Goal: Task Accomplishment & Management: Manage account settings

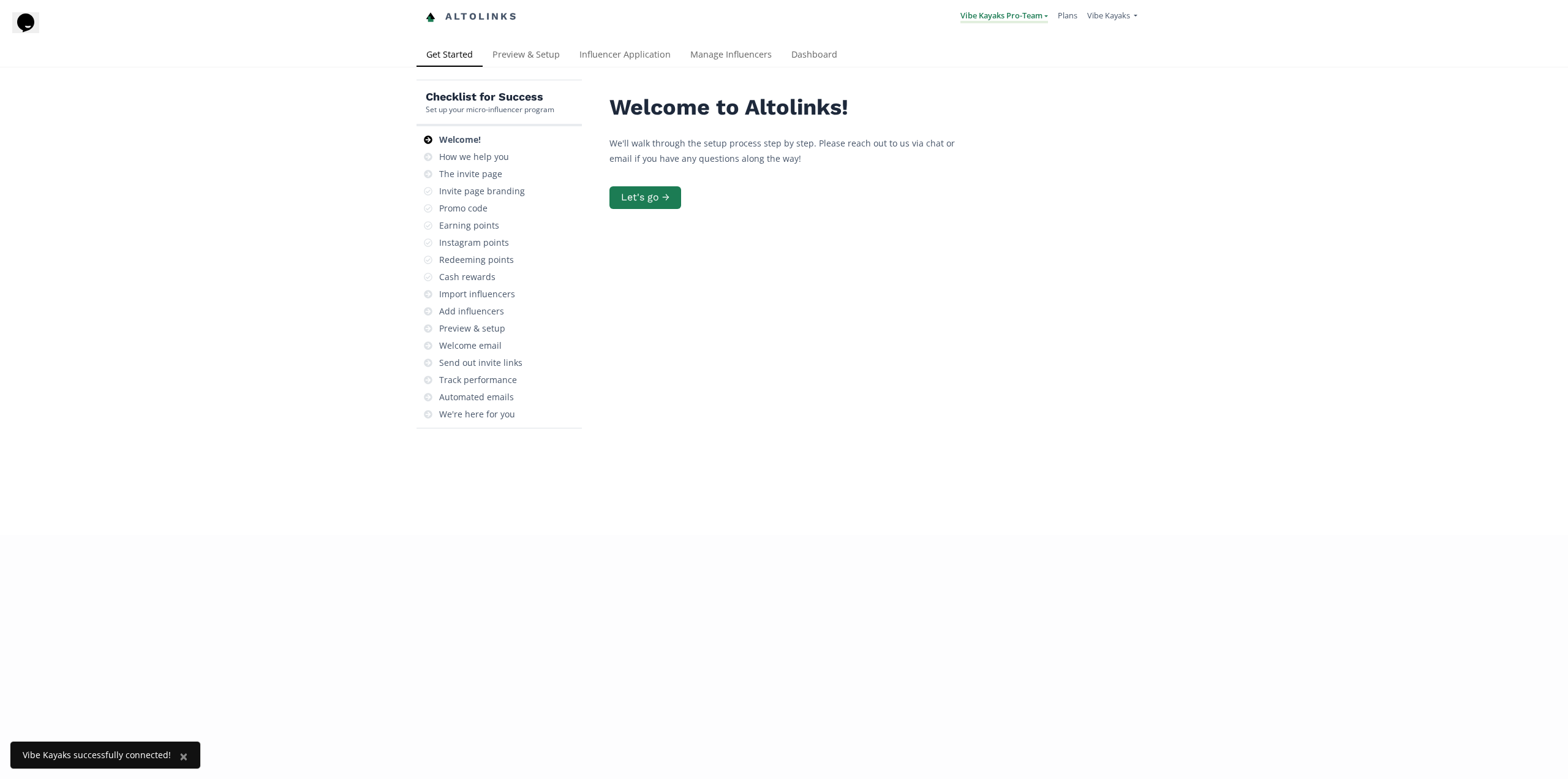
click at [1040, 19] on link "Vibe Kayaks Pro-Team" at bounding box center [1004, 16] width 88 height 14
click at [1036, 17] on link "Vibe Kayaks Pro-Team" at bounding box center [1004, 16] width 88 height 14
click at [1111, 20] on span "Vibe Kayaks" at bounding box center [1108, 15] width 43 height 11
click at [1103, 105] on link "Manage Team Users" at bounding box center [1085, 100] width 104 height 21
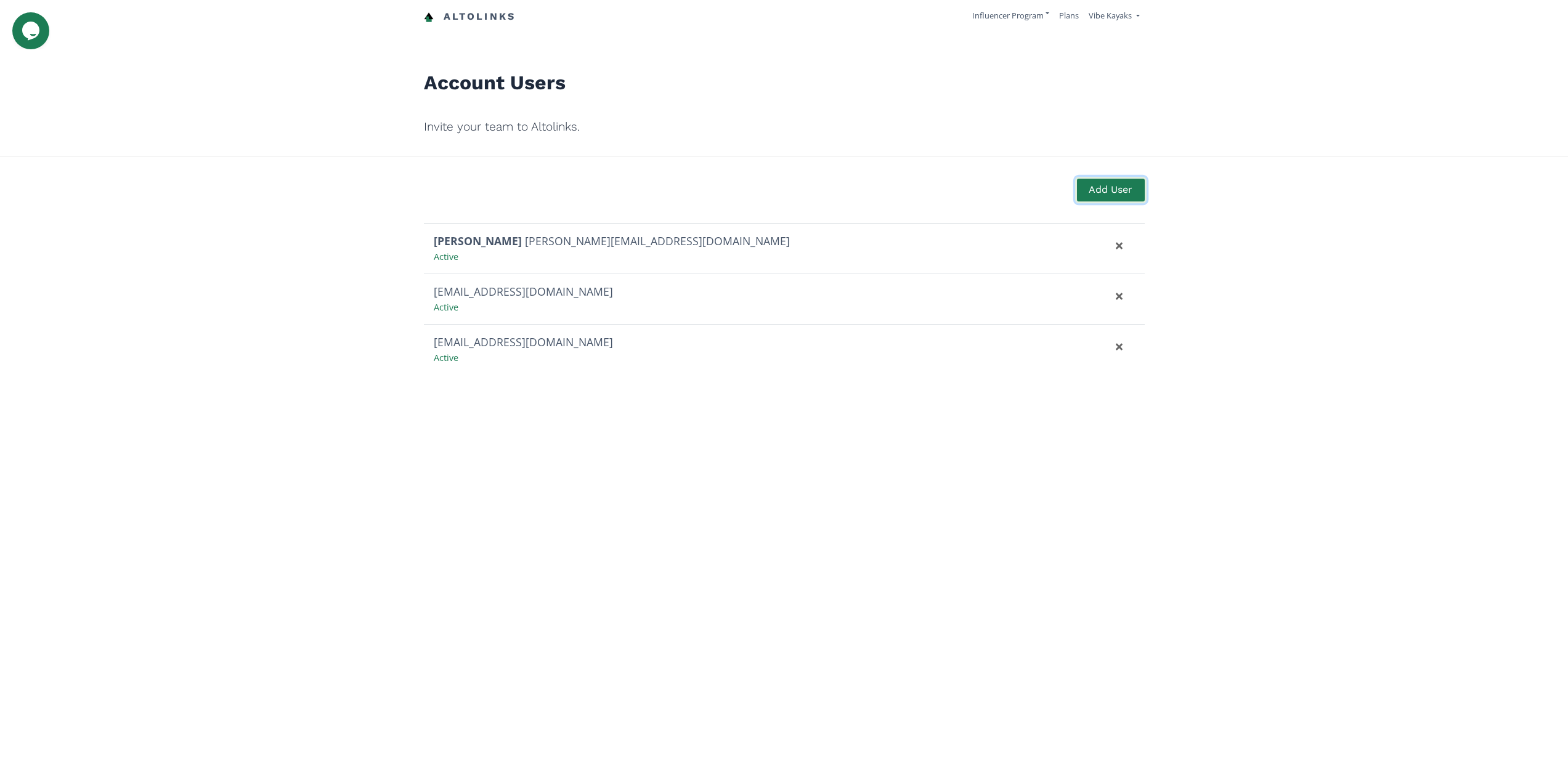
click at [1100, 196] on button "Add User" at bounding box center [1110, 190] width 71 height 26
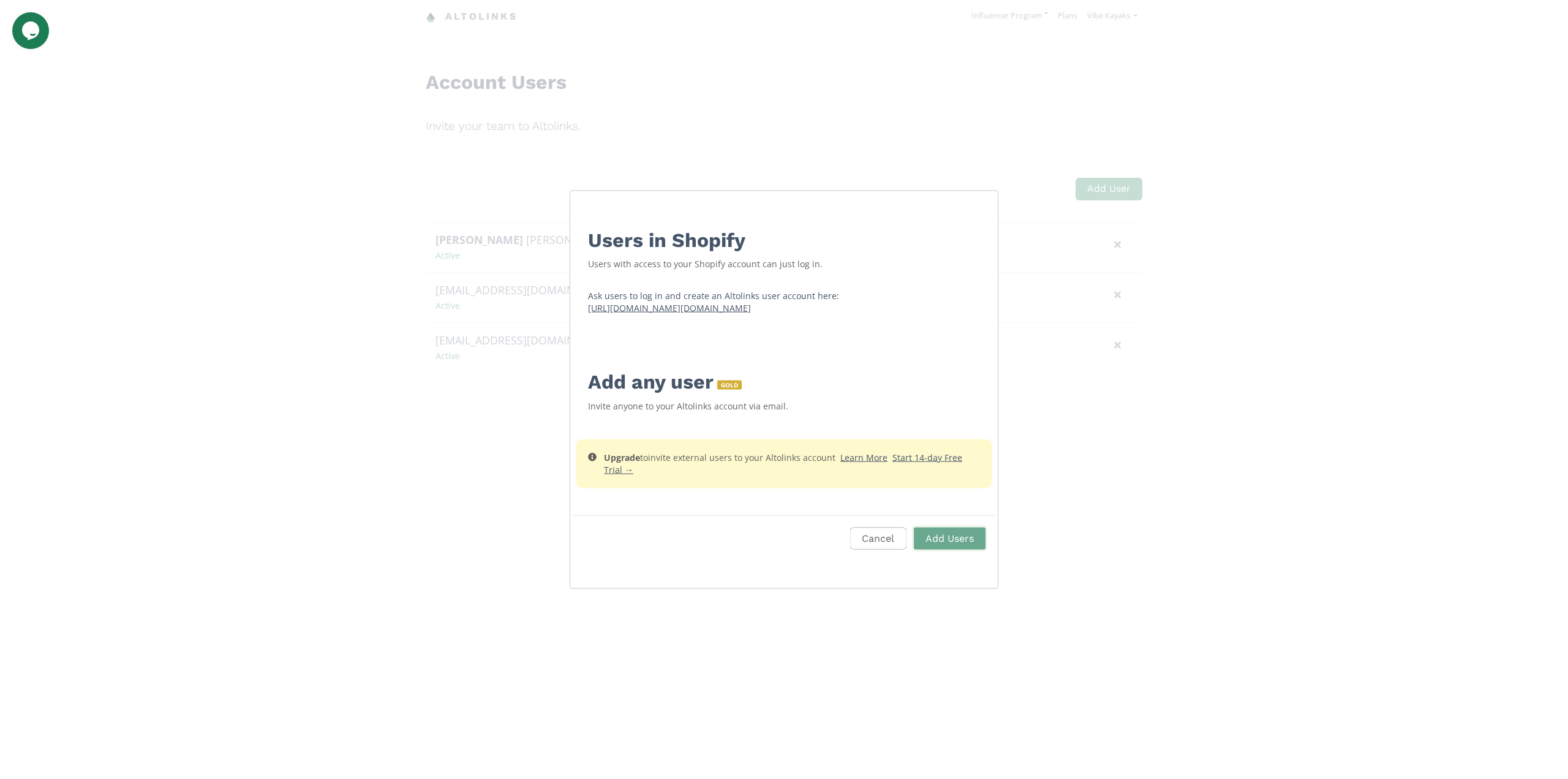
drag, startPoint x: 855, startPoint y: 308, endPoint x: 573, endPoint y: 311, distance: 282.0
click at [573, 311] on div "Users in Shopify Users with access to your Shopify account can just log in. Ask…" at bounding box center [784, 389] width 429 height 399
copy u "https://app.altolinks.com/shopify/connect?shop=vibekayaks.com"
click at [872, 379] on div "Add any user GOLD" at bounding box center [784, 377] width 392 height 37
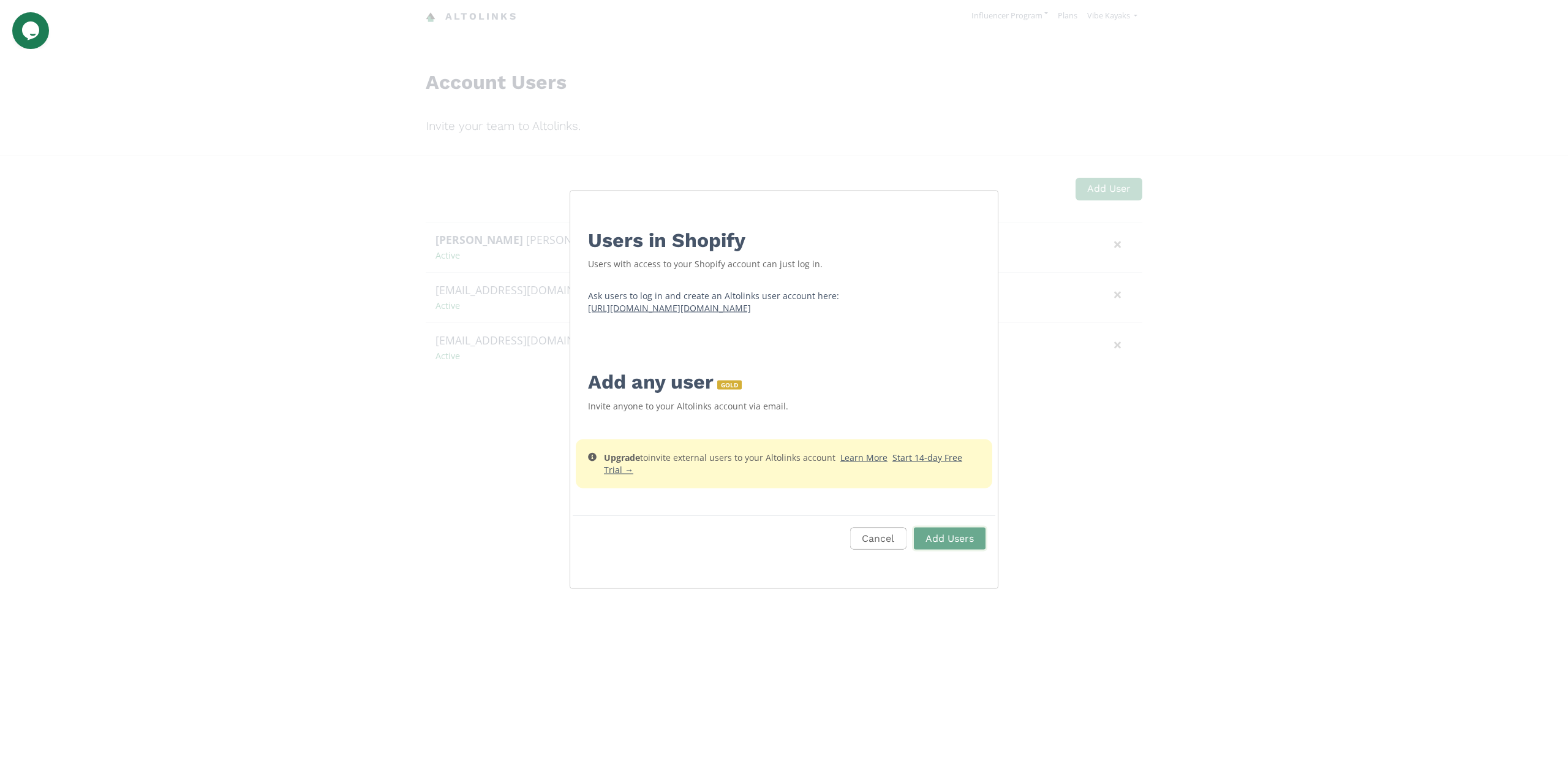
click at [1138, 581] on div "Users in Shopify Users with access to your Shopify account can just log in. Ask…" at bounding box center [784, 389] width 1568 height 779
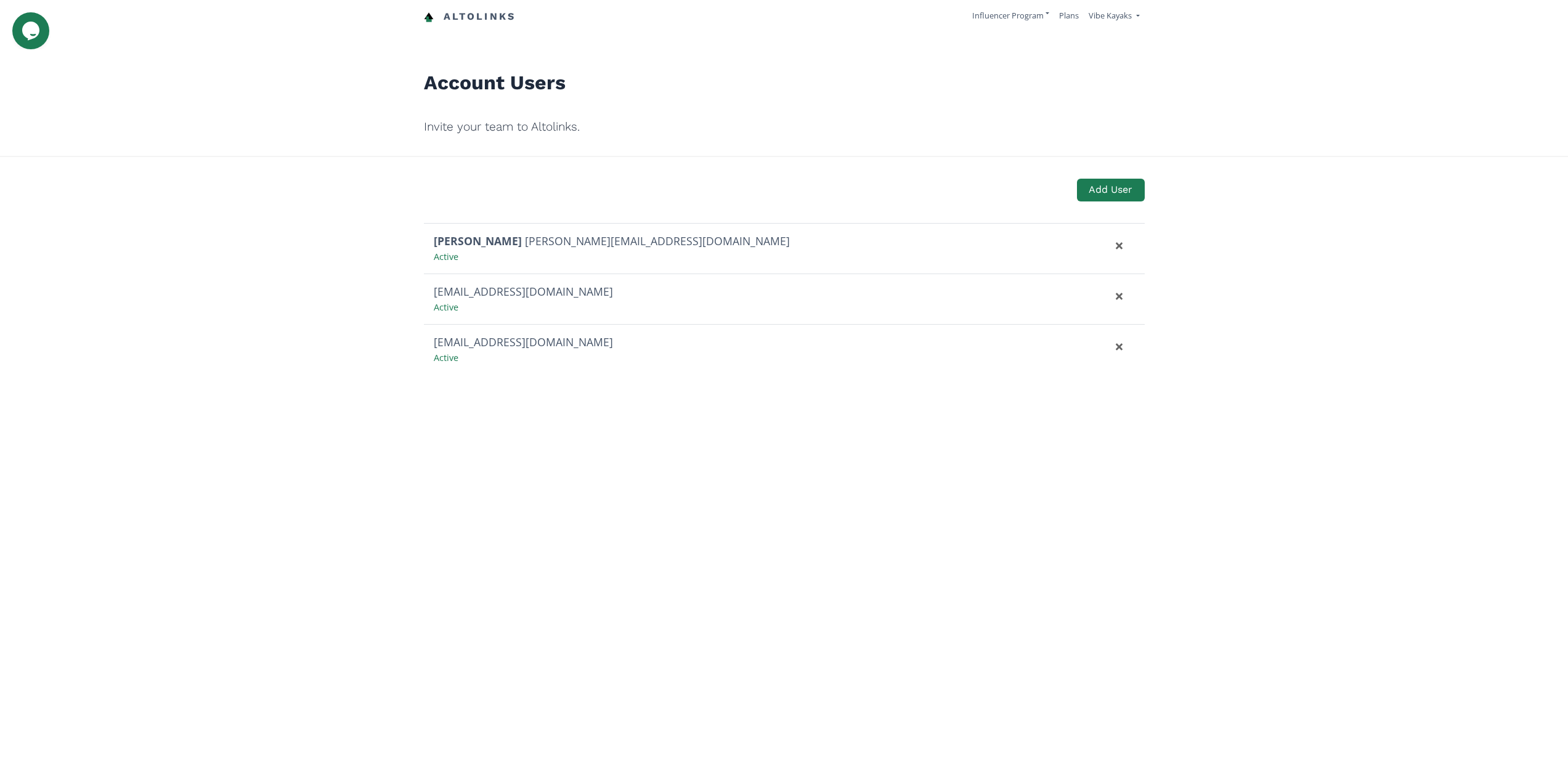
drag, startPoint x: 628, startPoint y: 435, endPoint x: 582, endPoint y: 439, distance: 46.2
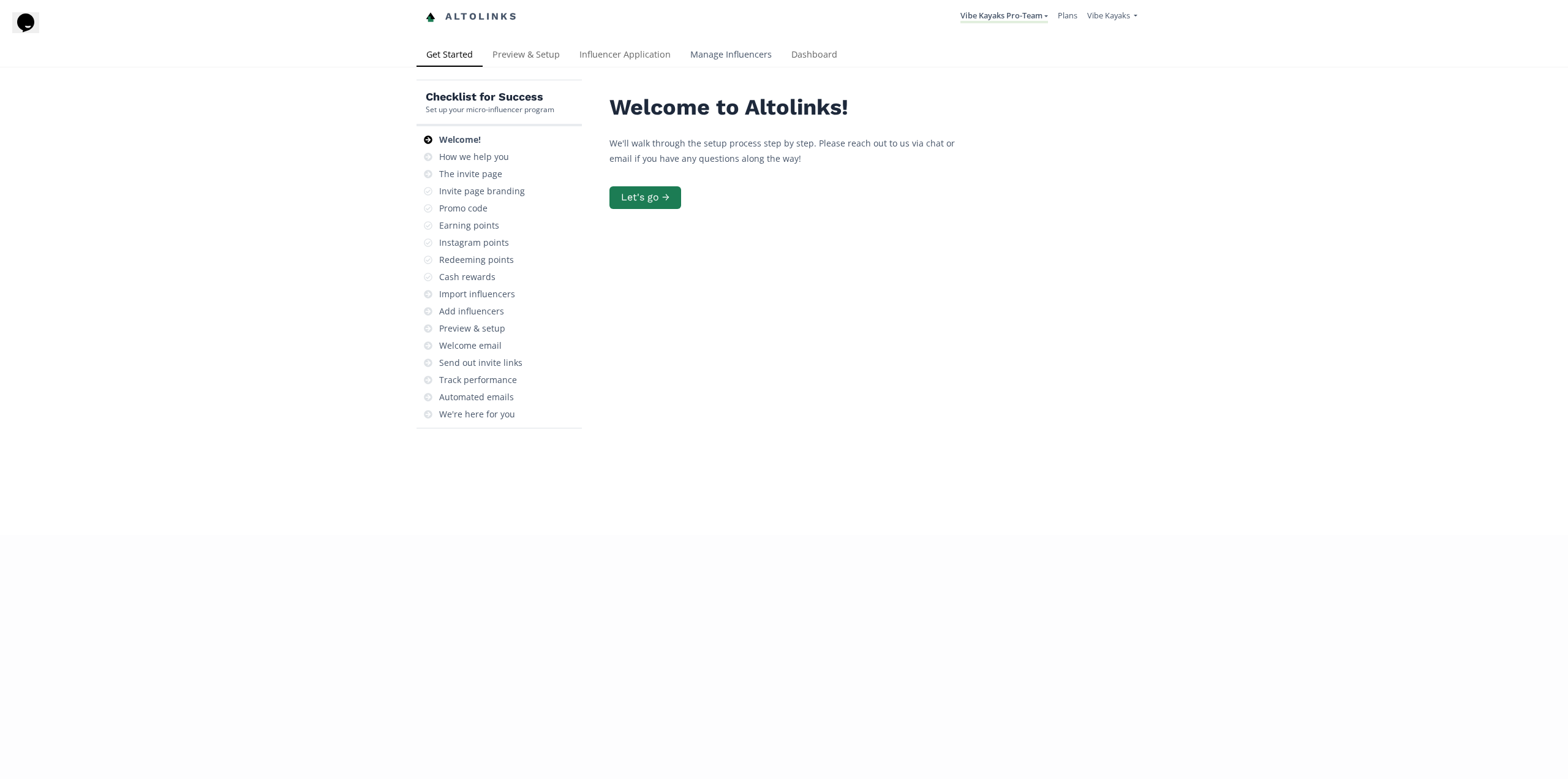
click at [700, 54] on link "Manage Influencers" at bounding box center [730, 56] width 101 height 25
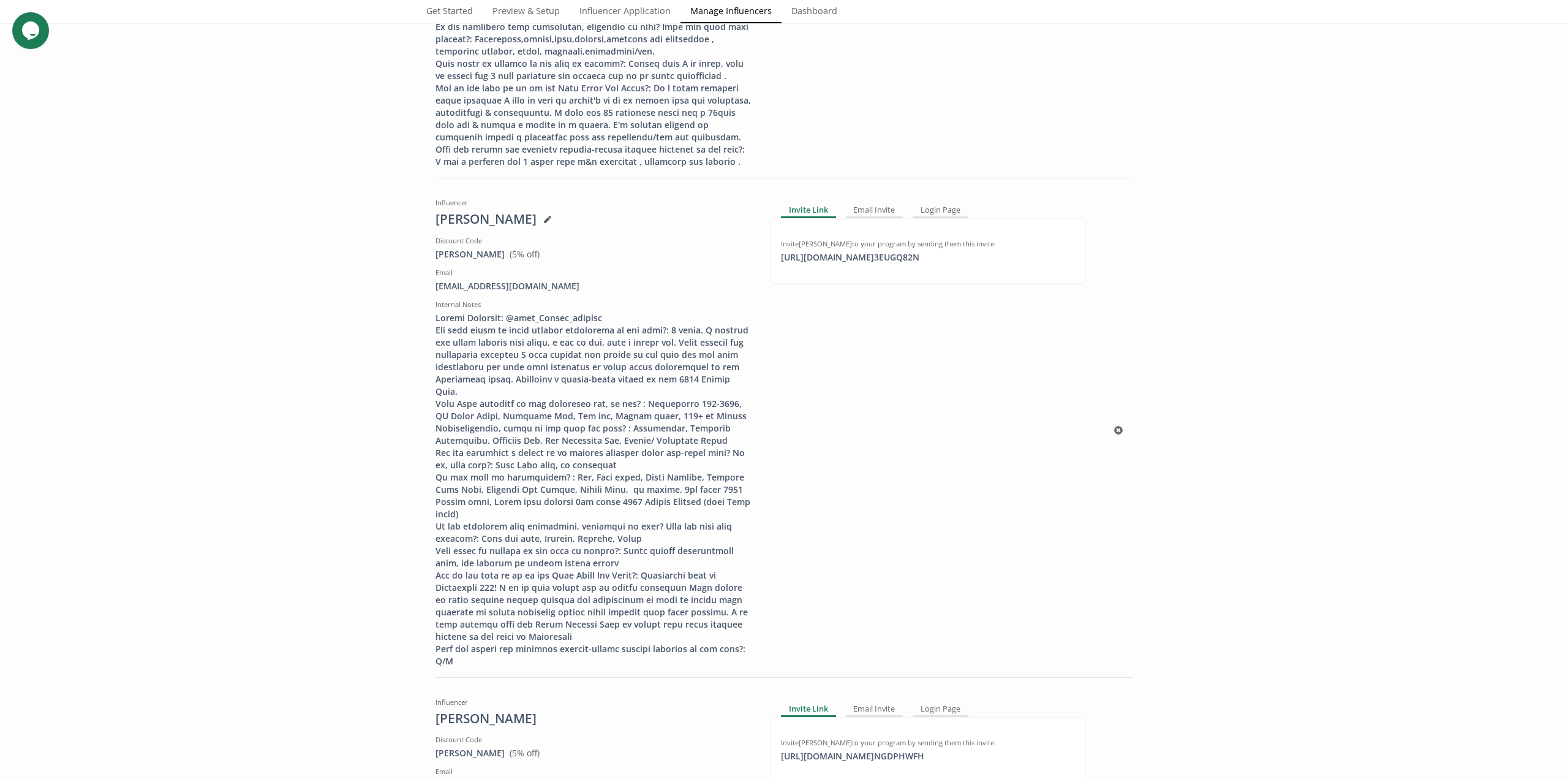
scroll to position [2084, 0]
click at [639, 558] on div at bounding box center [593, 489] width 316 height 356
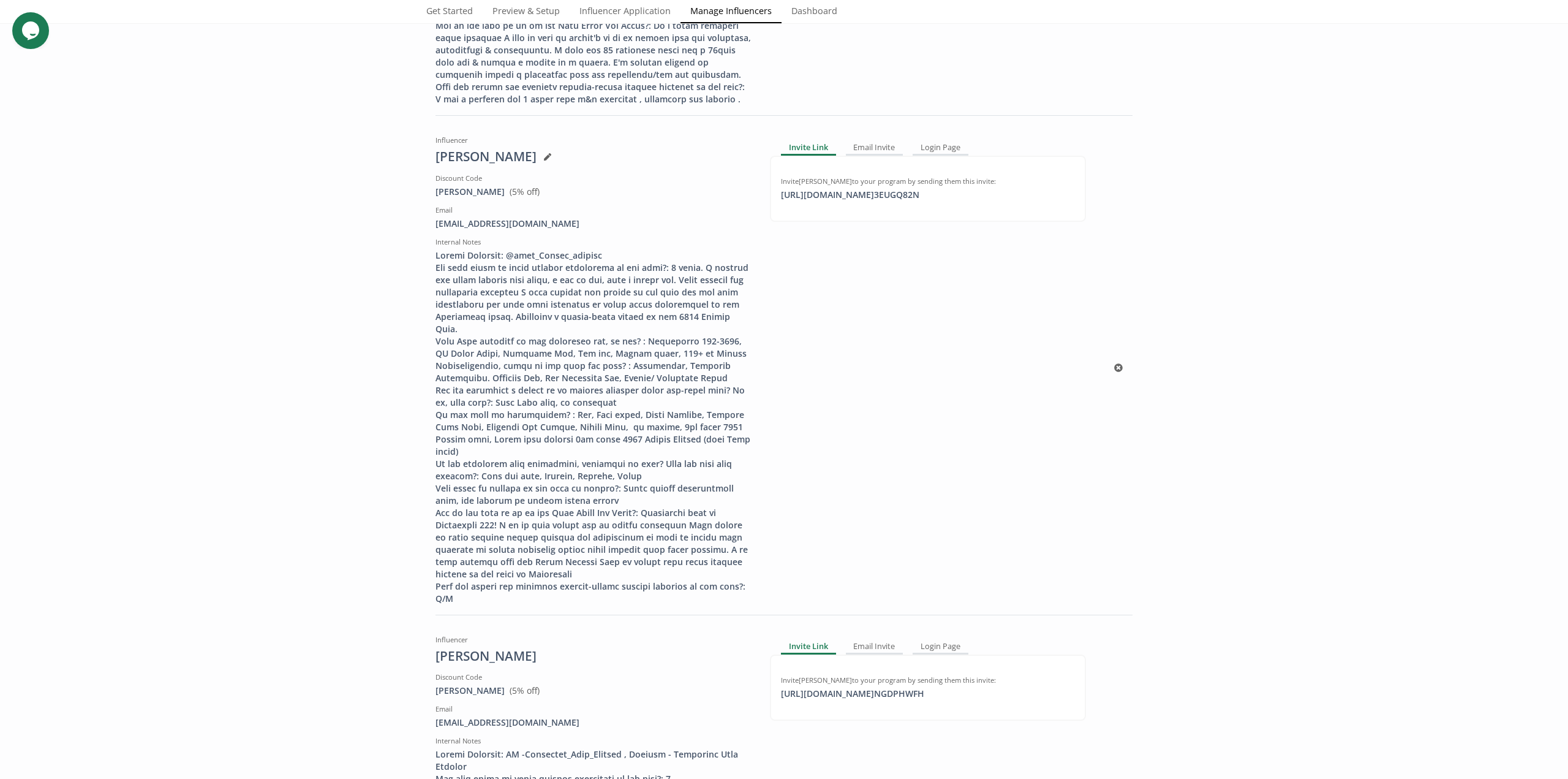
click at [544, 161] on icon at bounding box center [547, 156] width 8 height 8
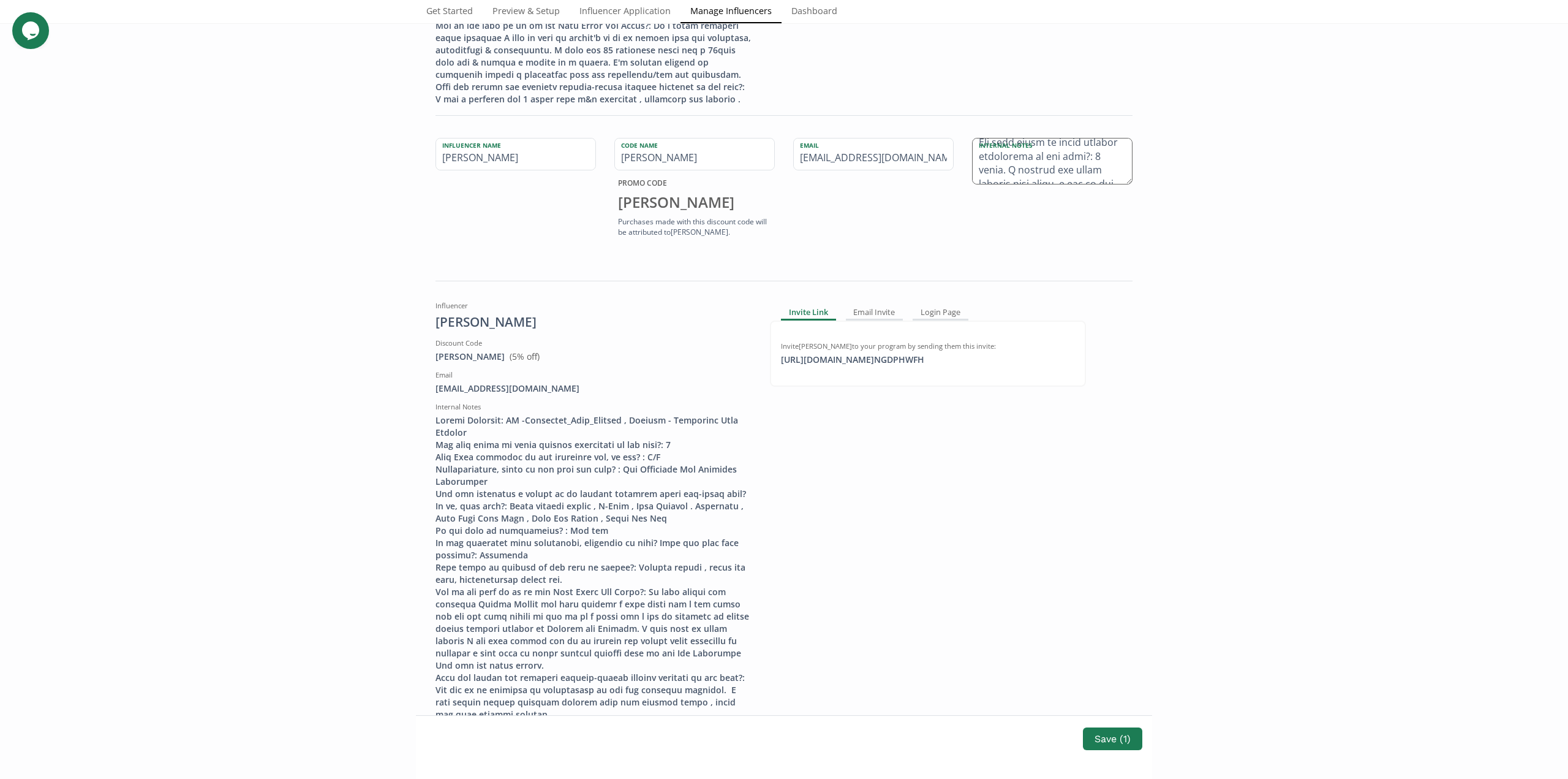
scroll to position [0, 0]
click at [1085, 242] on div "Internal Notes" at bounding box center [1052, 189] width 179 height 104
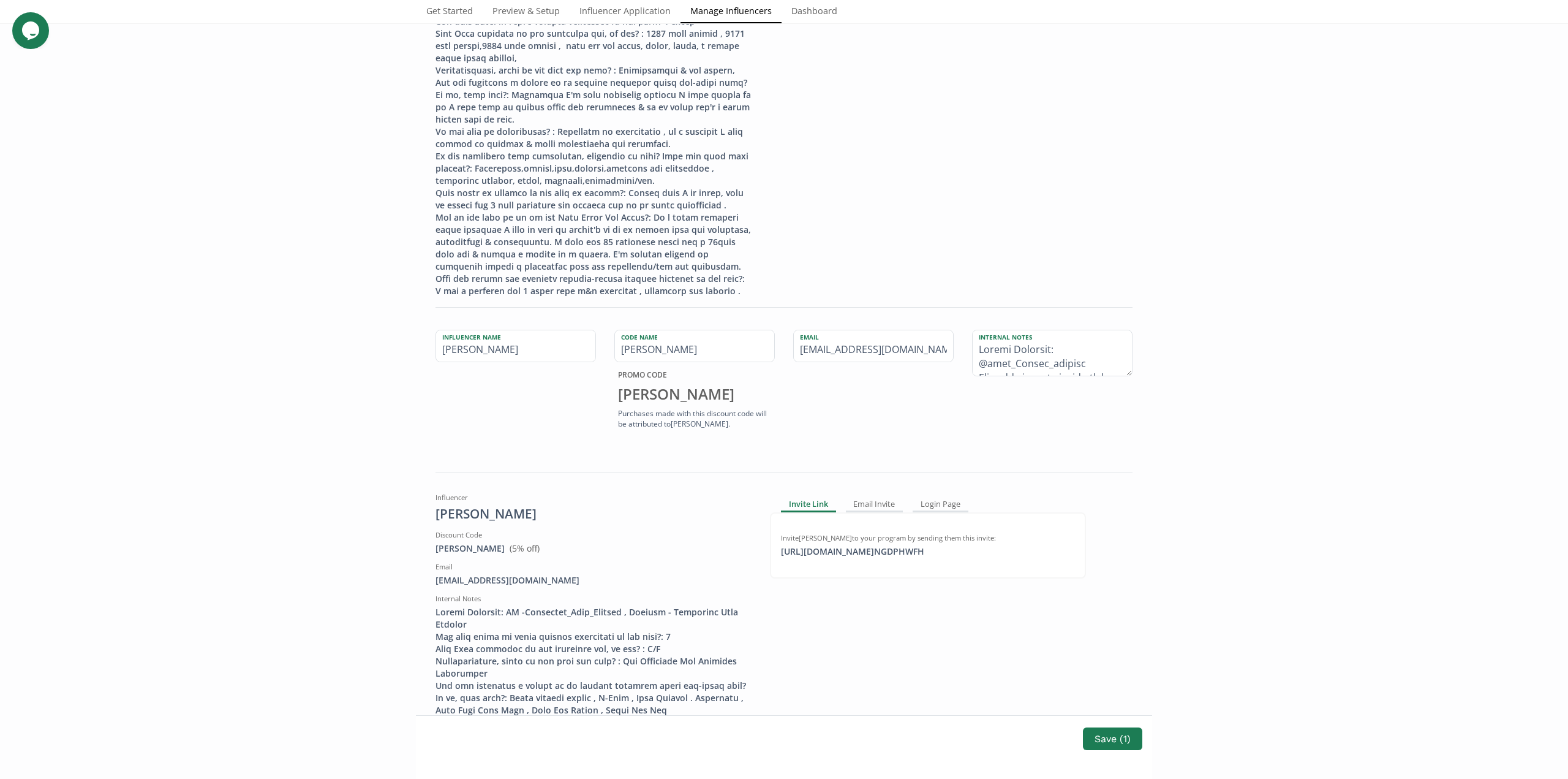
scroll to position [1962, 0]
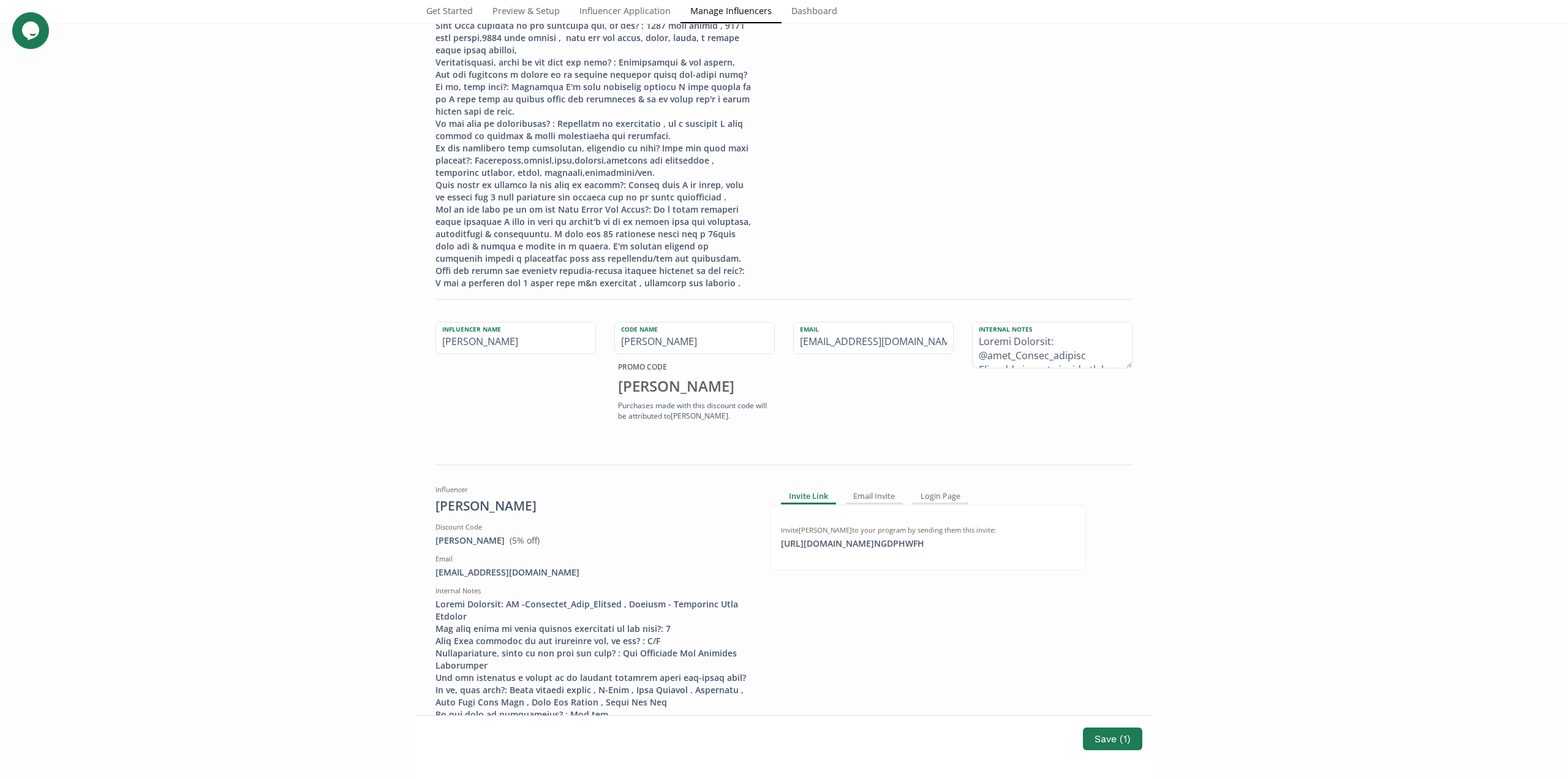
click at [890, 426] on div "Email tpowell707@yahoo.com" at bounding box center [873, 373] width 179 height 104
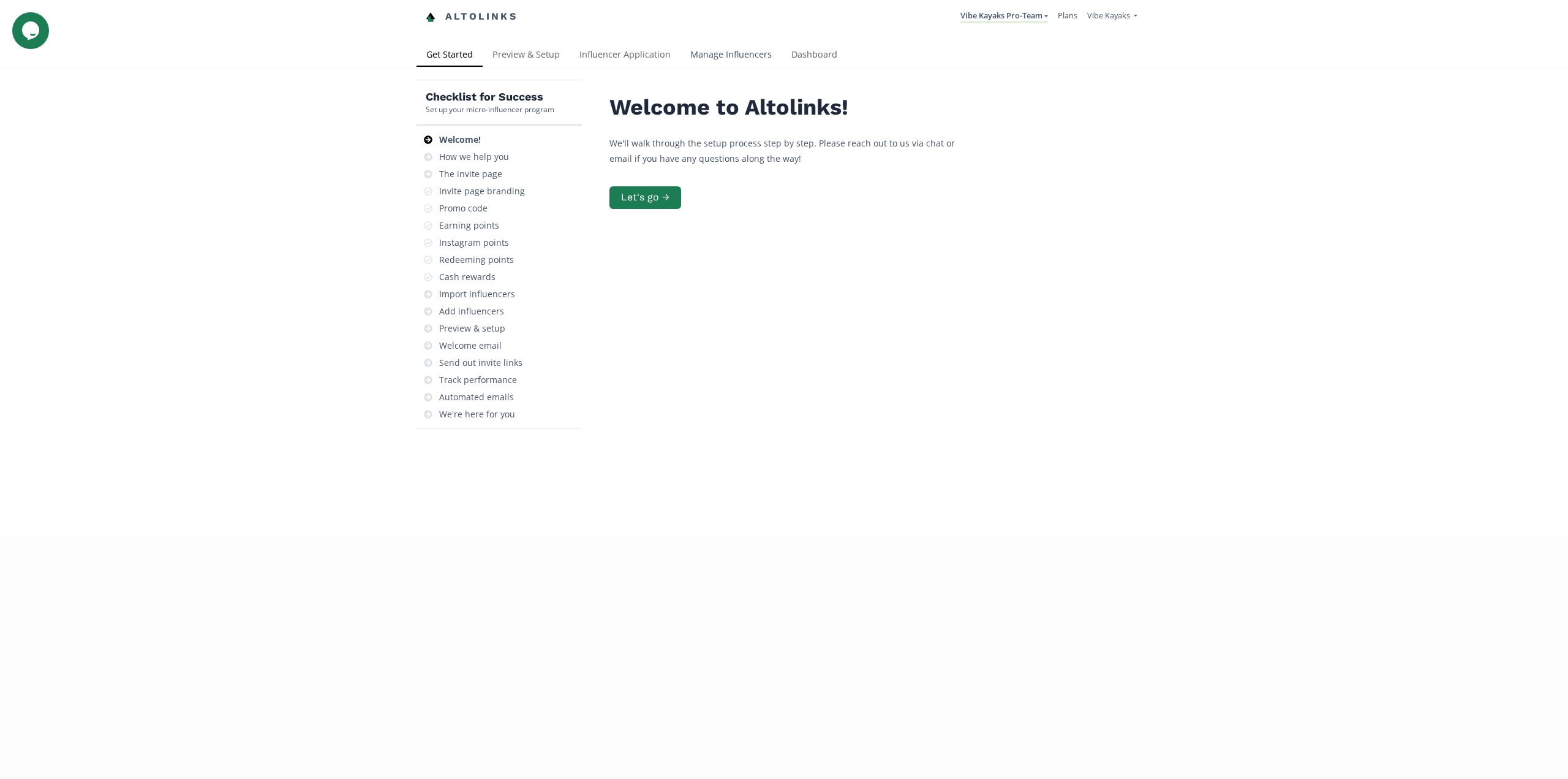
click at [707, 54] on link "Manage Influencers" at bounding box center [730, 56] width 101 height 25
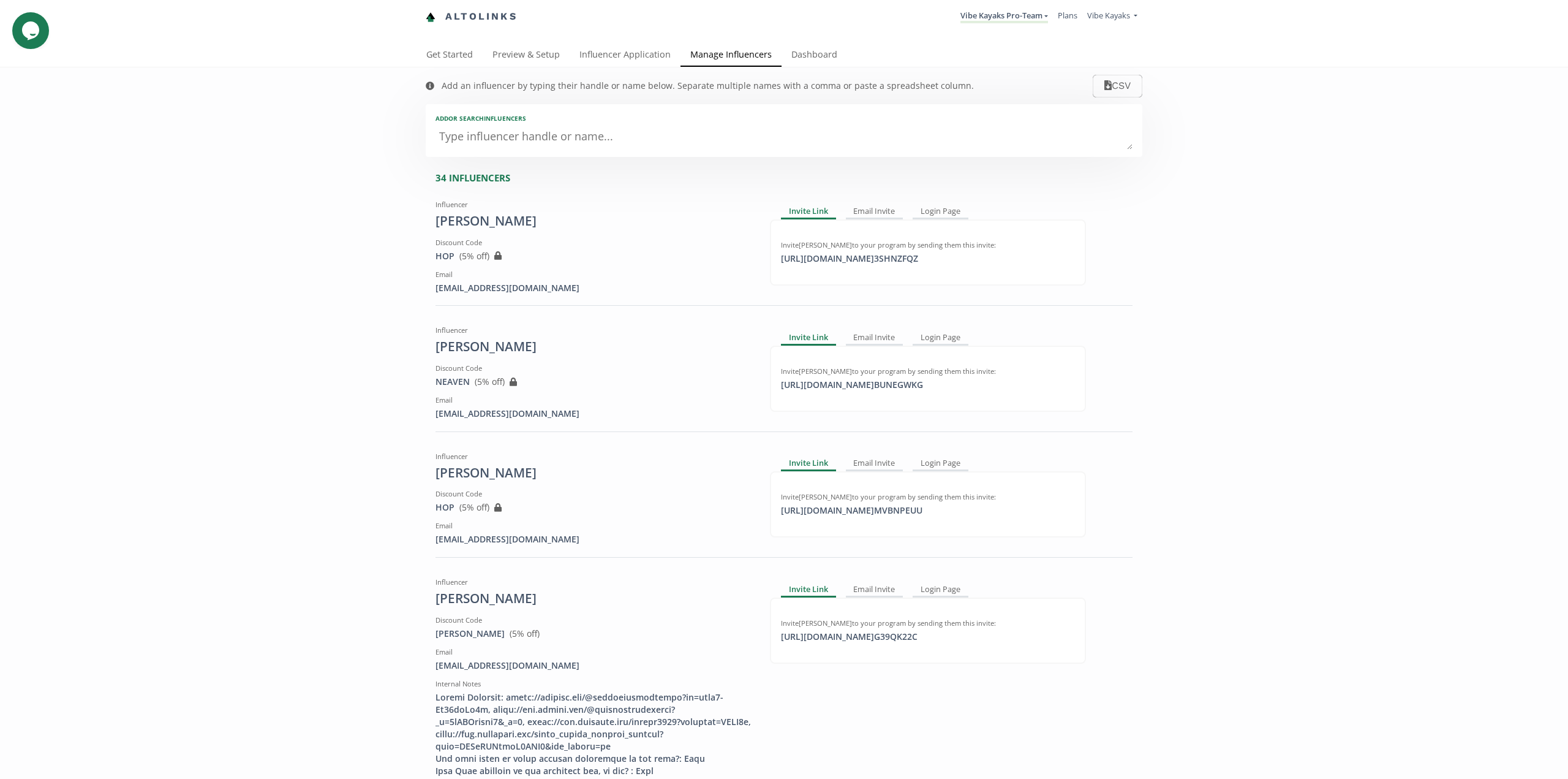
click at [526, 135] on textarea at bounding box center [784, 137] width 697 height 25
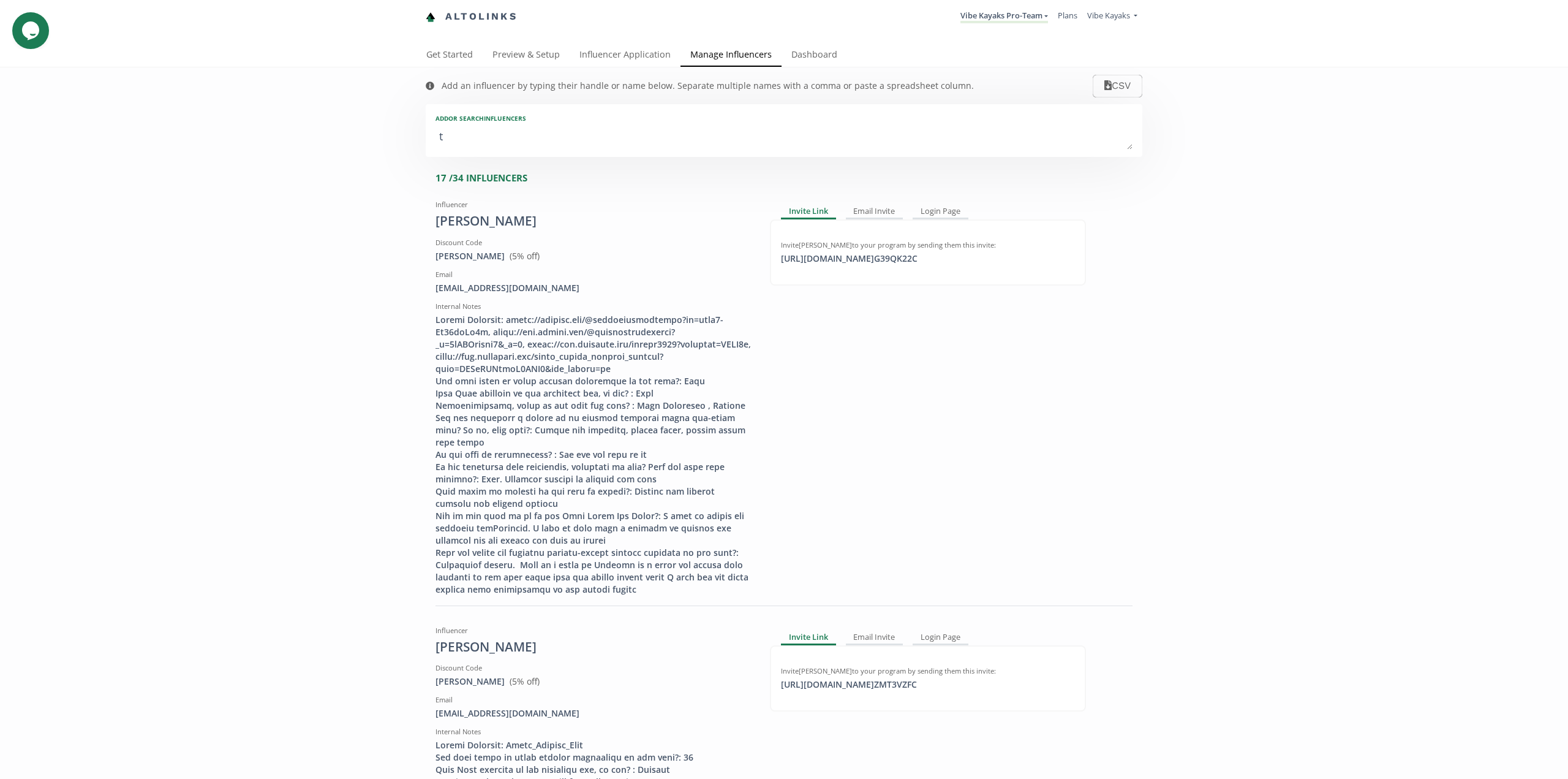
type textarea "tr"
type input "tr"
type input "TR"
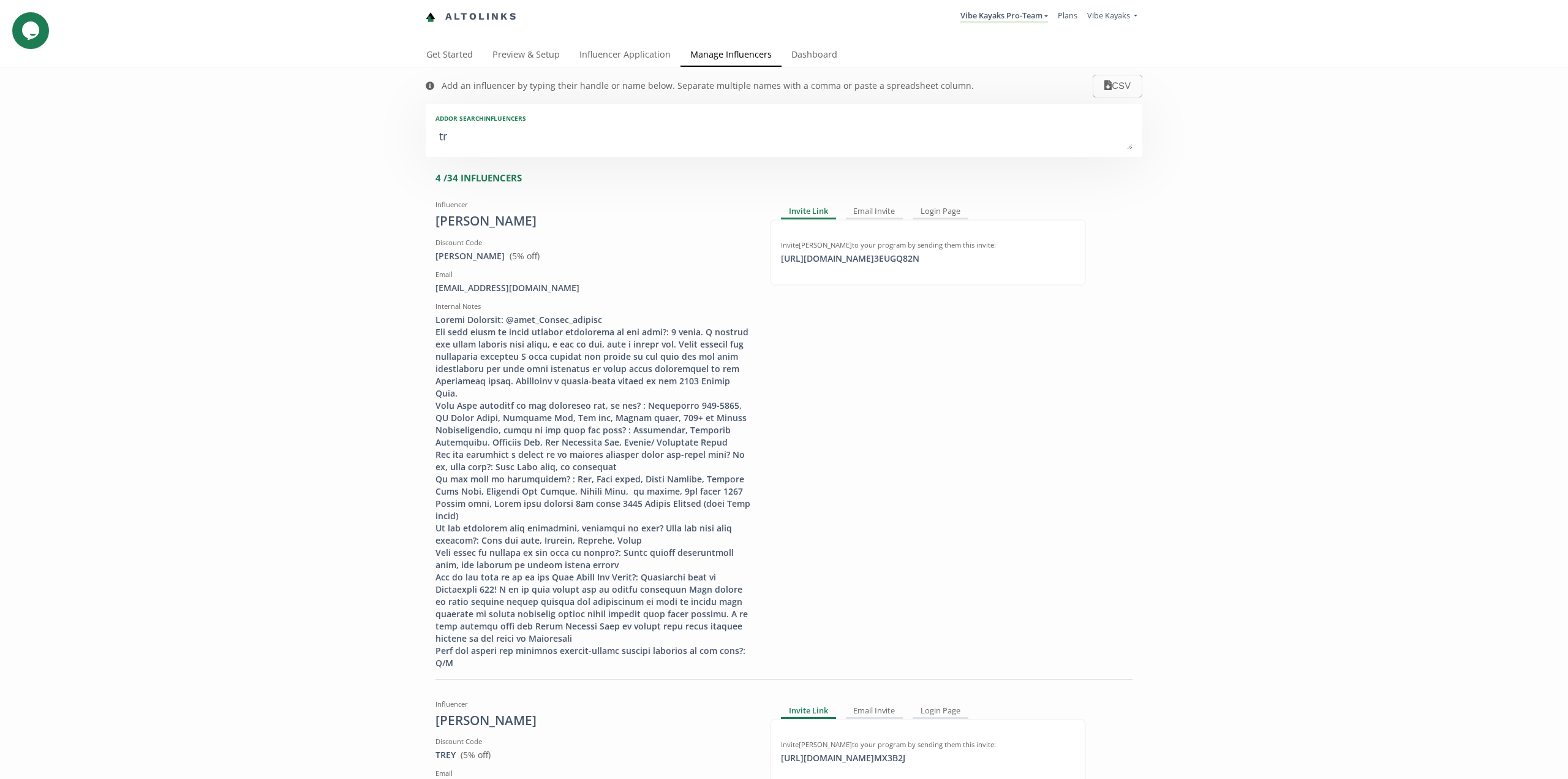
type textarea "tre"
type input "tre"
type input "TRE"
type textarea "trev"
type input "trev"
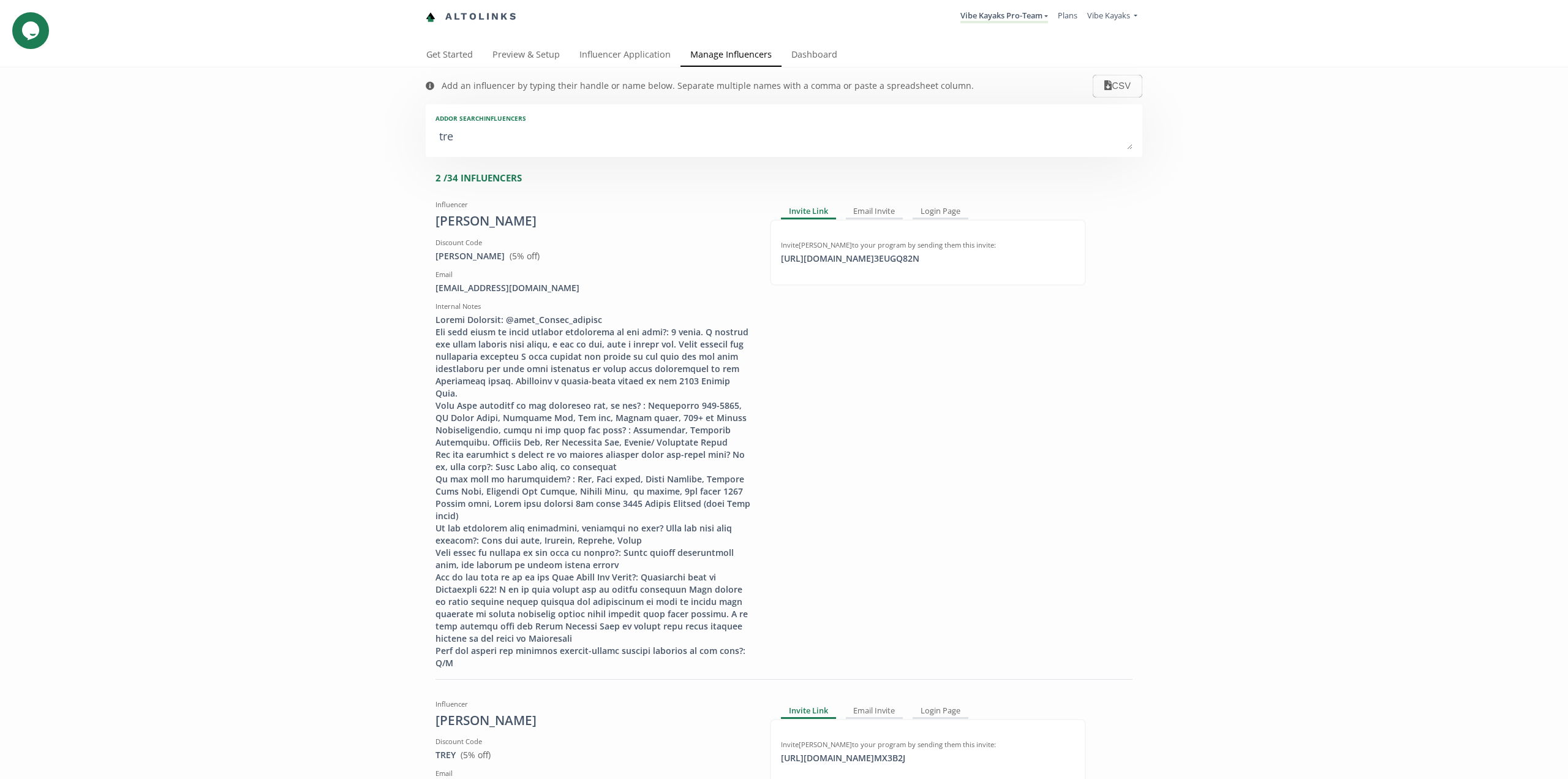
type input "TREV"
type textarea "trevo"
type input "trevo"
type input "TREVO"
type textarea "trevor"
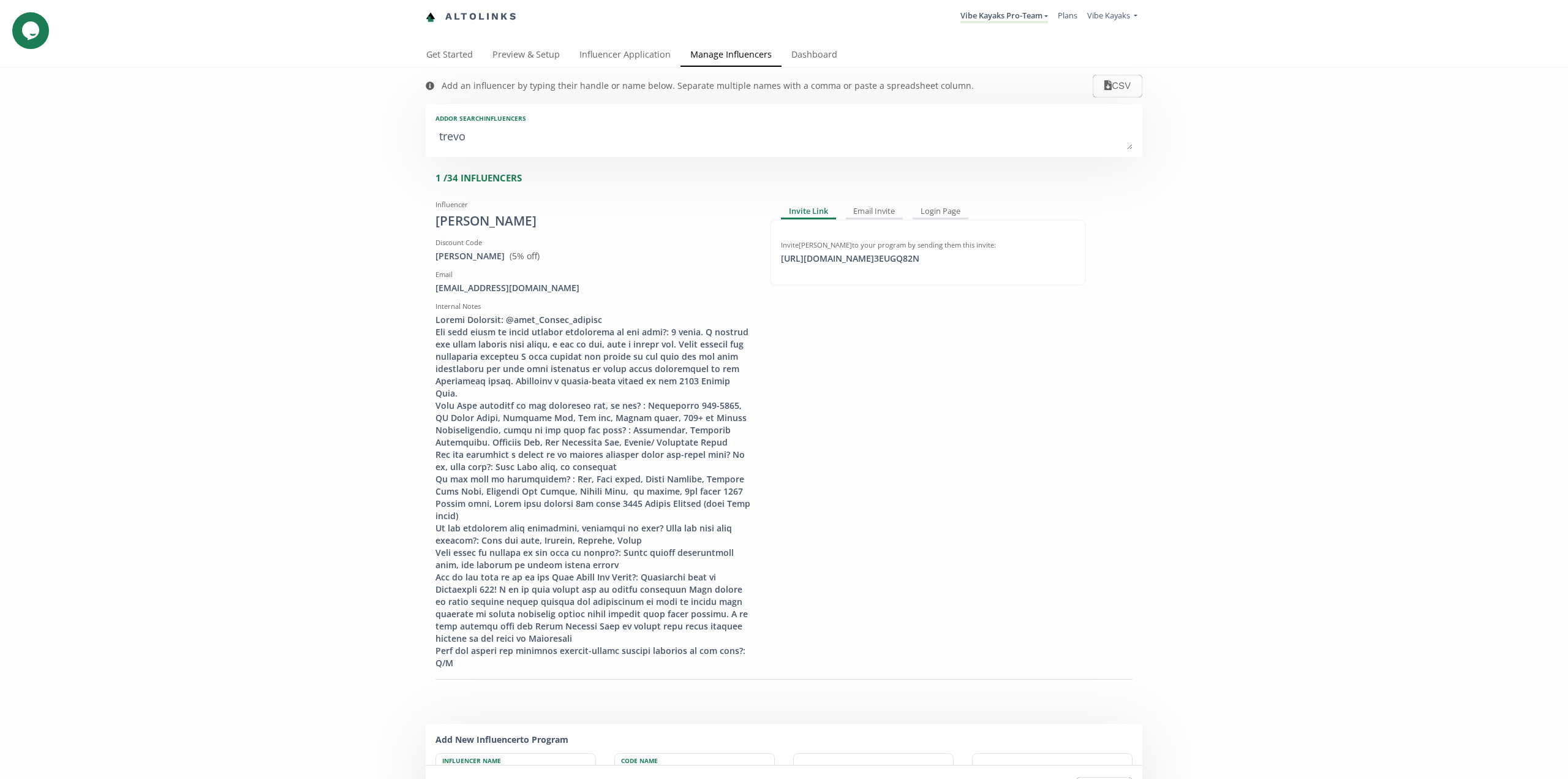
type input "trevor"
type input "[PERSON_NAME]"
type textarea "trevor"
click at [851, 419] on div "Invite Link Email Invite Login Page Invite Trevor Powell to your program by sen…" at bounding box center [928, 432] width 335 height 474
click at [808, 51] on link "Dashboard" at bounding box center [815, 56] width 66 height 25
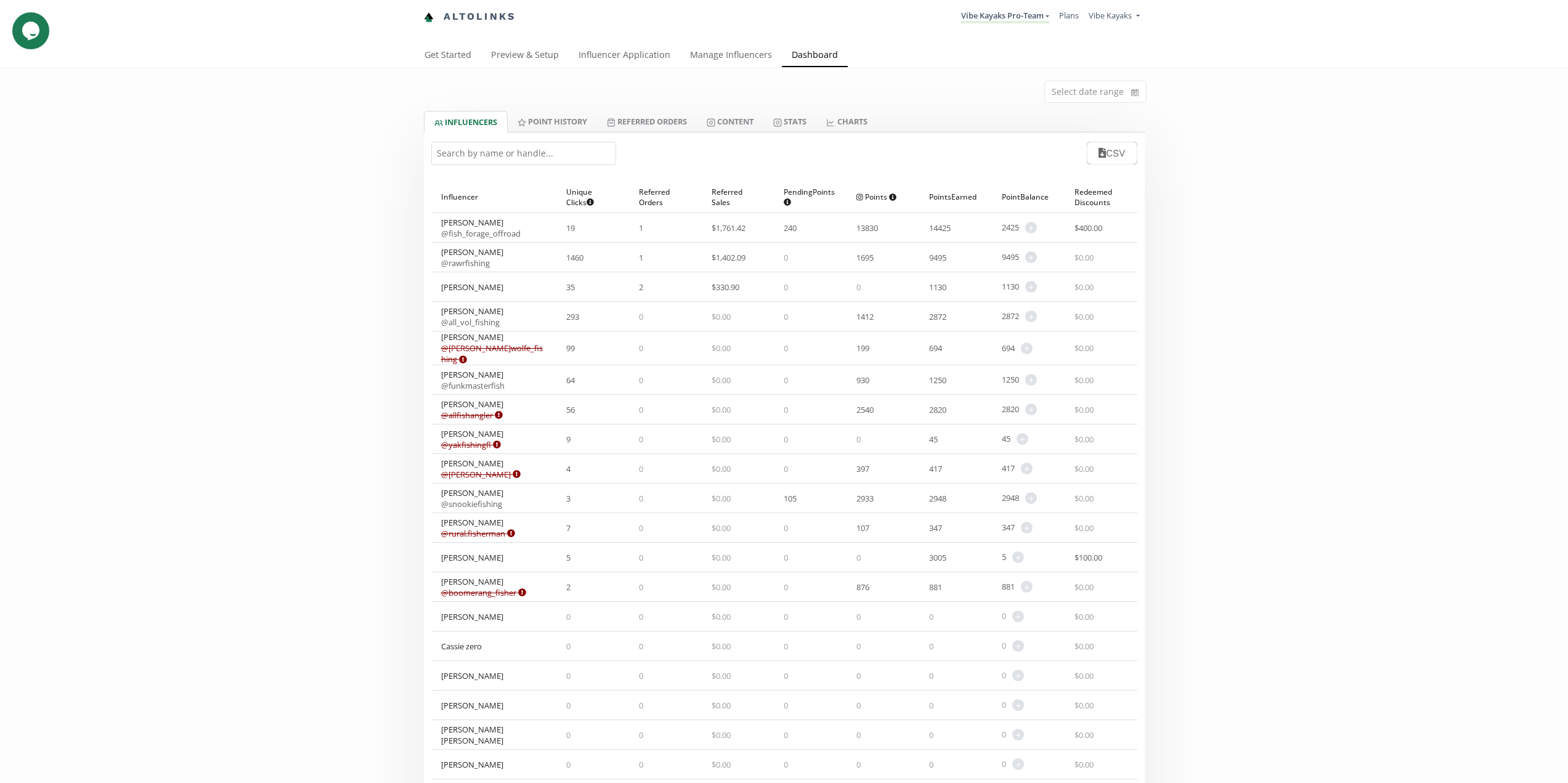
click at [1247, 335] on div "Select date range INFLUENCERS Point HISTORY Referred Orders Content Stats CHART…" at bounding box center [784, 671] width 1568 height 1207
click at [1000, 159] on div "CSV" at bounding box center [784, 153] width 721 height 41
click at [1098, 229] on span "$ 400.00" at bounding box center [1089, 228] width 28 height 11
click at [1043, 13] on link "Vibe Kayaks Pro-Team" at bounding box center [1005, 17] width 88 height 14
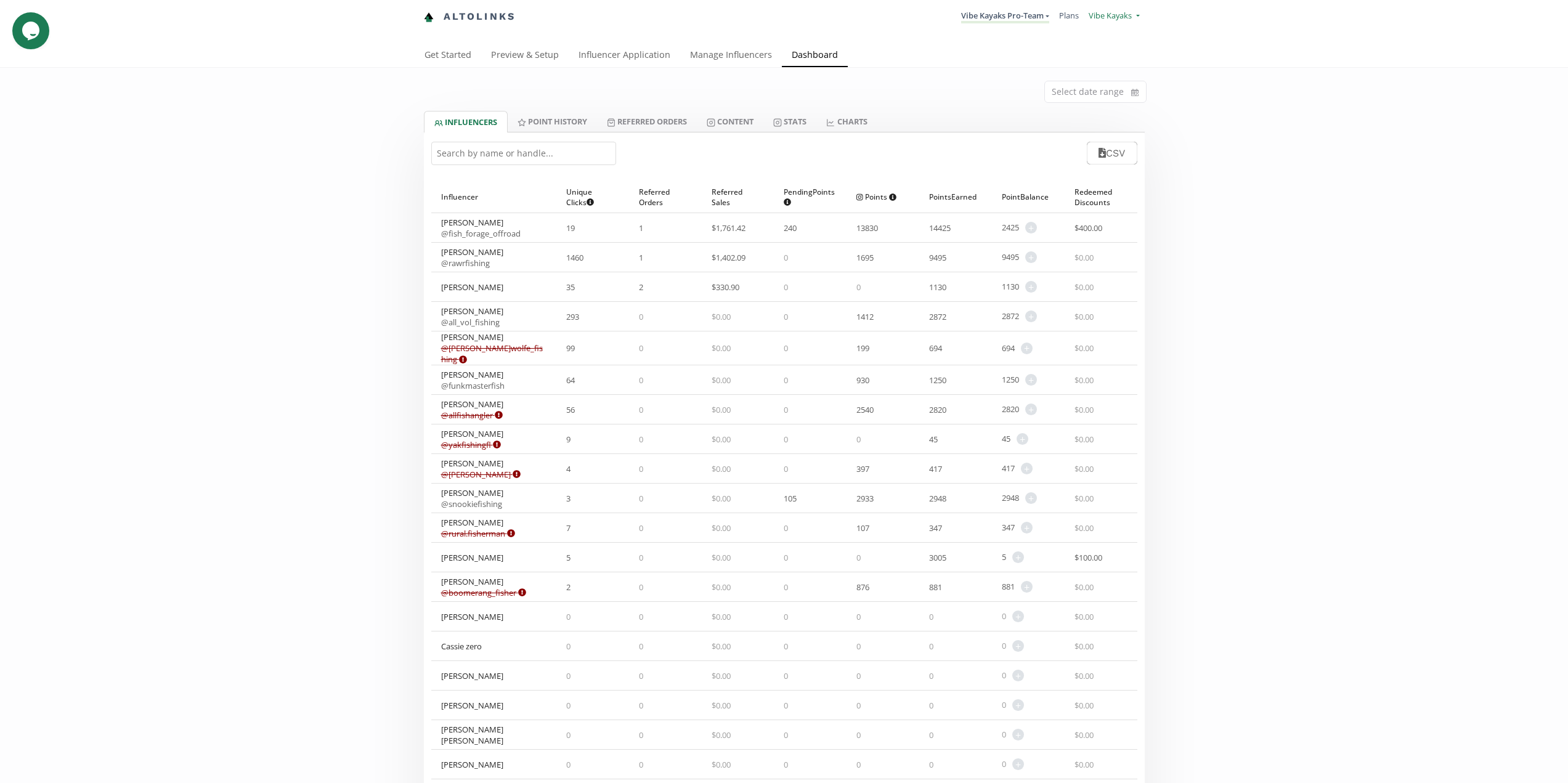
click at [1138, 14] on link "Vibe Kayaks" at bounding box center [1113, 17] width 50 height 14
click at [1049, 17] on link "Vibe Kayaks Pro-Team" at bounding box center [1005, 17] width 88 height 14
click at [1227, 51] on div "Get Started Preview & Setup Influencer Application Manage Influencers Dashboard" at bounding box center [784, 56] width 1568 height 25
click at [744, 56] on link "Manage Influencers" at bounding box center [731, 56] width 101 height 25
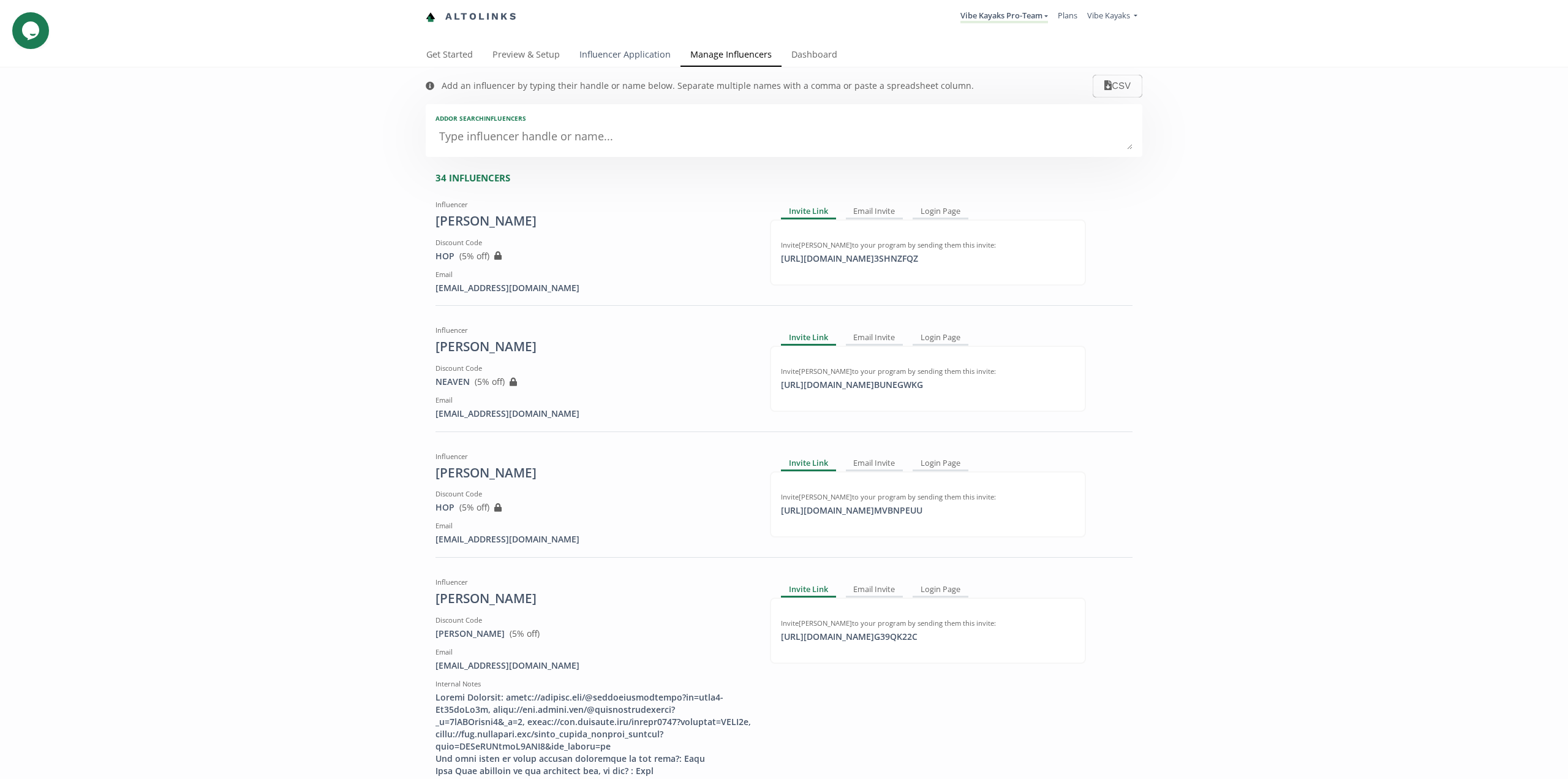
click at [634, 52] on link "Influencer Application" at bounding box center [626, 56] width 111 height 25
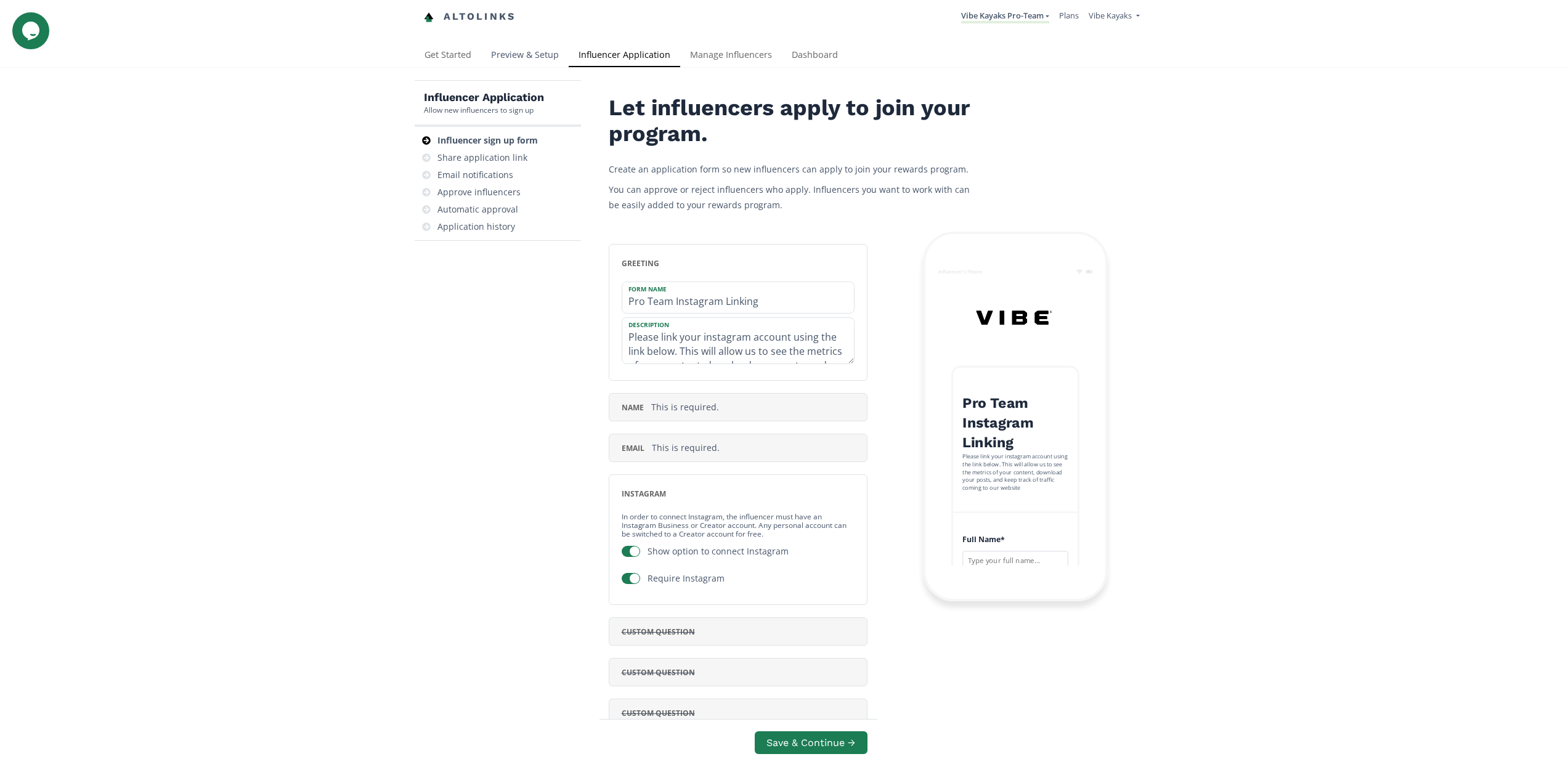
click at [534, 52] on link "Preview & Setup" at bounding box center [524, 56] width 88 height 25
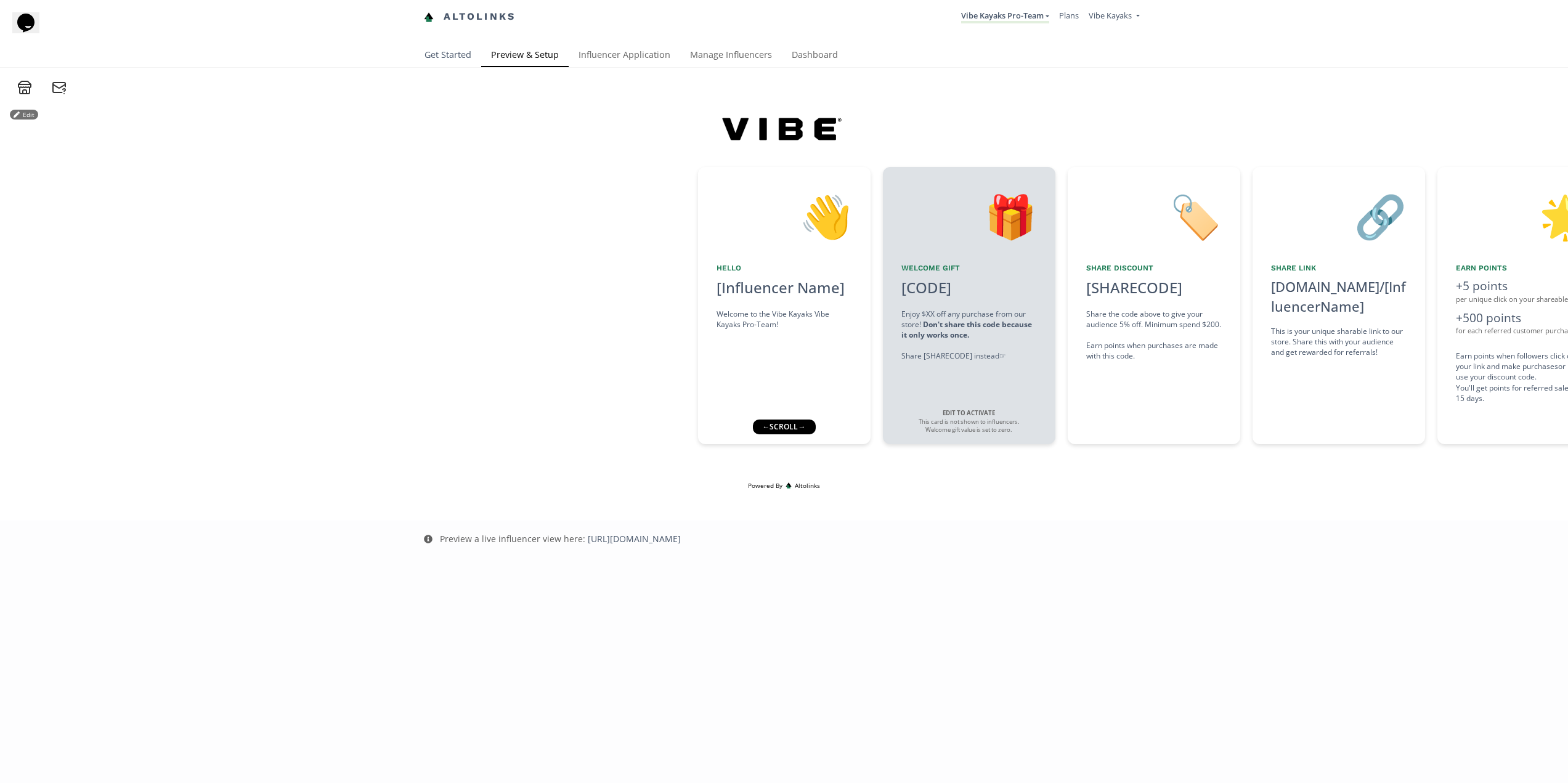
click at [456, 54] on link "Get Started" at bounding box center [448, 56] width 66 height 25
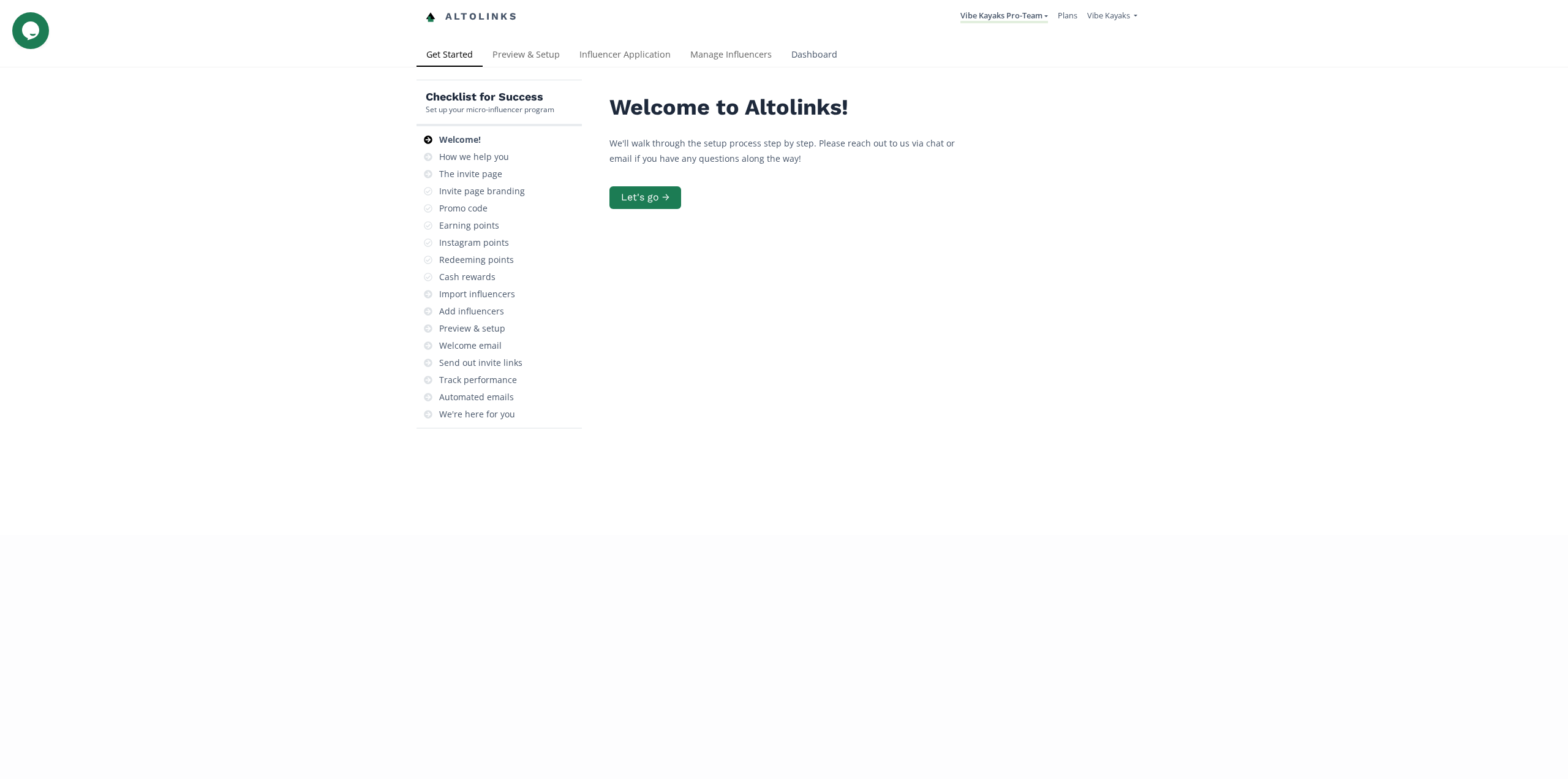
click at [801, 53] on link "Dashboard" at bounding box center [815, 56] width 66 height 25
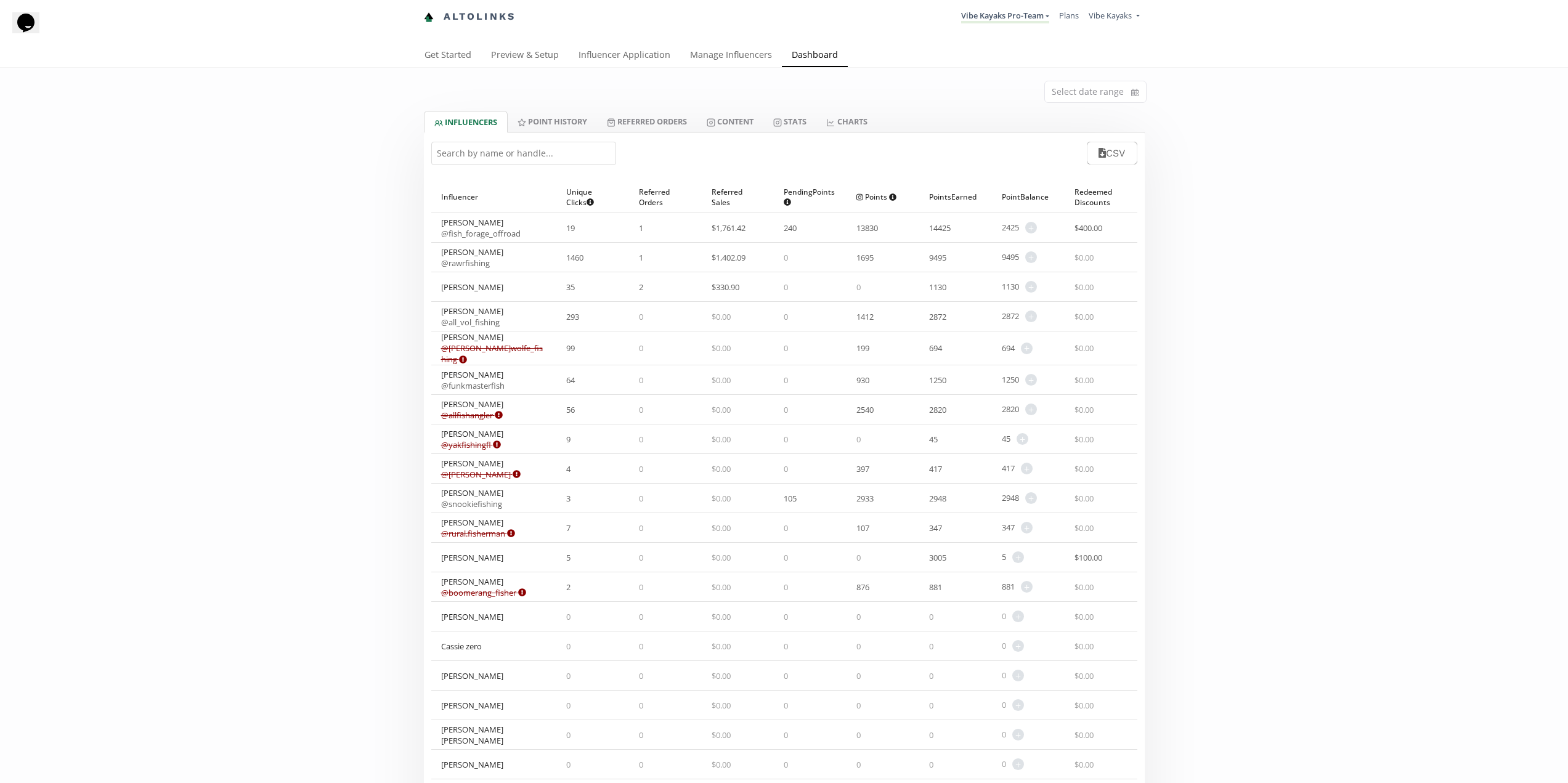
click at [1203, 408] on div "Select date range INFLUENCERS Point HISTORY Referred Orders Content Stats CHART…" at bounding box center [784, 671] width 1568 height 1207
click at [1033, 229] on span "+" at bounding box center [1031, 228] width 12 height 12
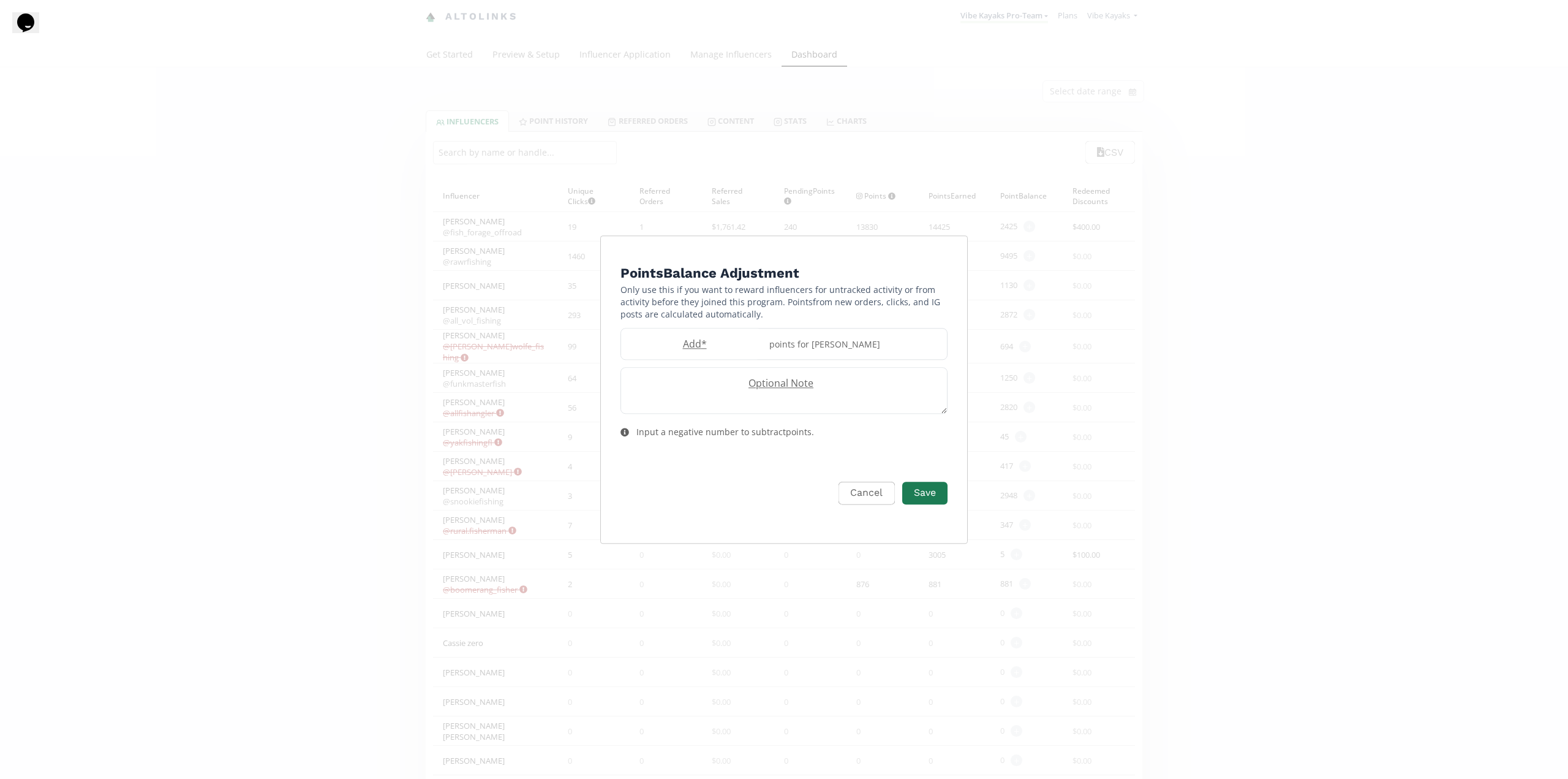
drag, startPoint x: 861, startPoint y: 492, endPoint x: 750, endPoint y: 496, distance: 111.1
click at [755, 497] on div "Cancel Save" at bounding box center [784, 493] width 327 height 26
click at [867, 493] on button "Cancel" at bounding box center [864, 493] width 60 height 26
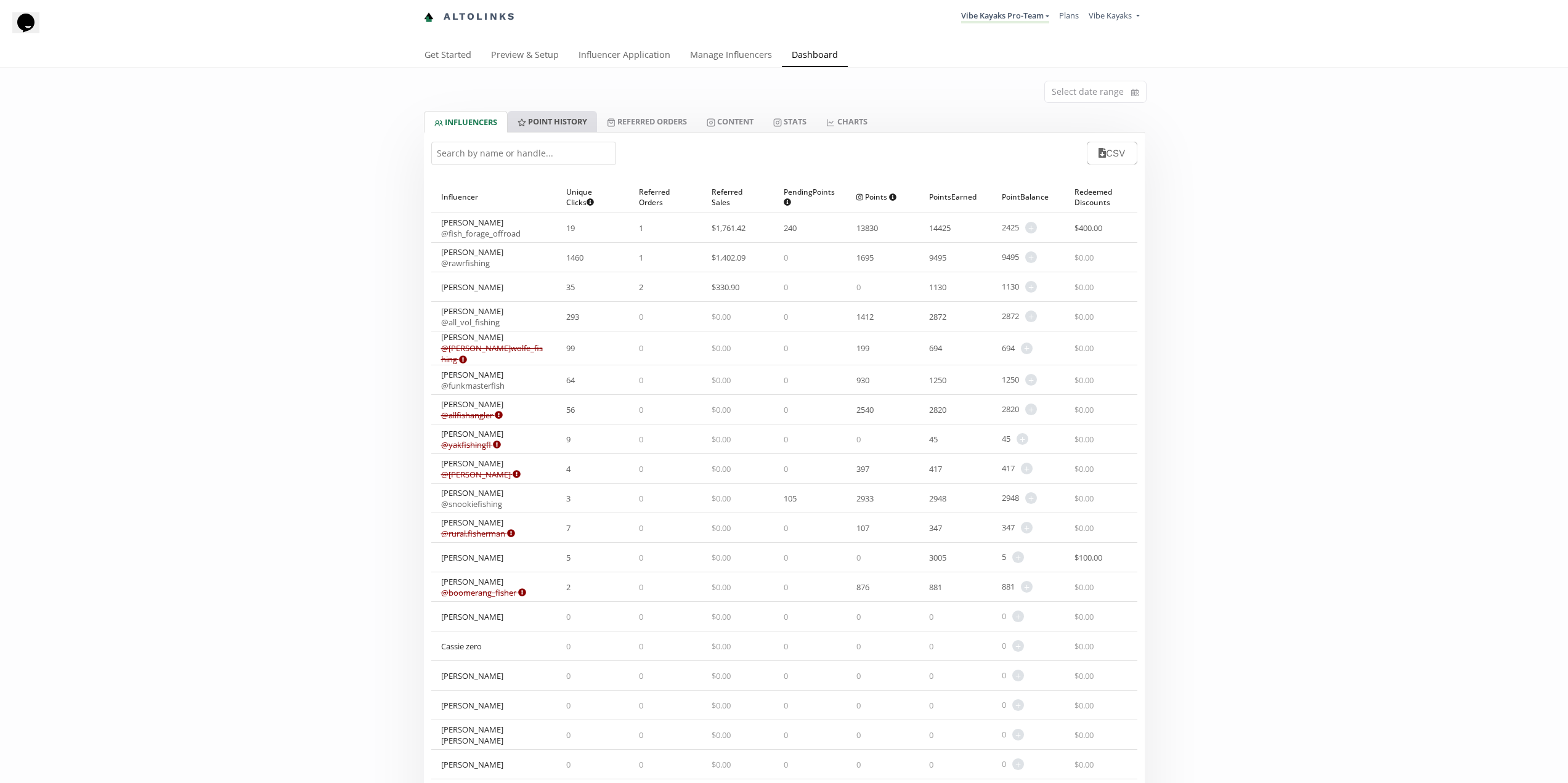
click at [551, 124] on link "Point HISTORY" at bounding box center [552, 121] width 89 height 21
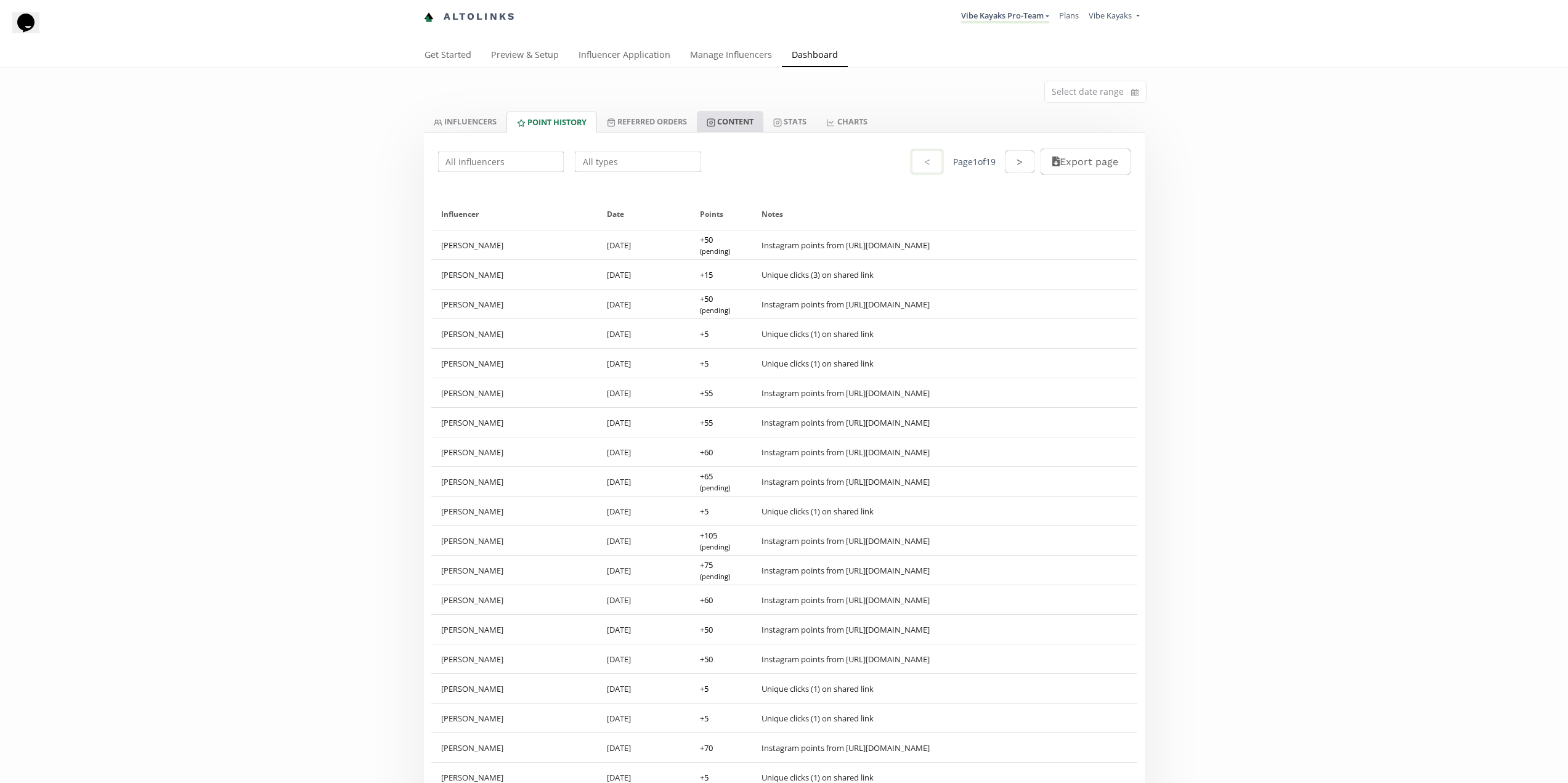
click at [742, 128] on link "Content" at bounding box center [730, 121] width 66 height 21
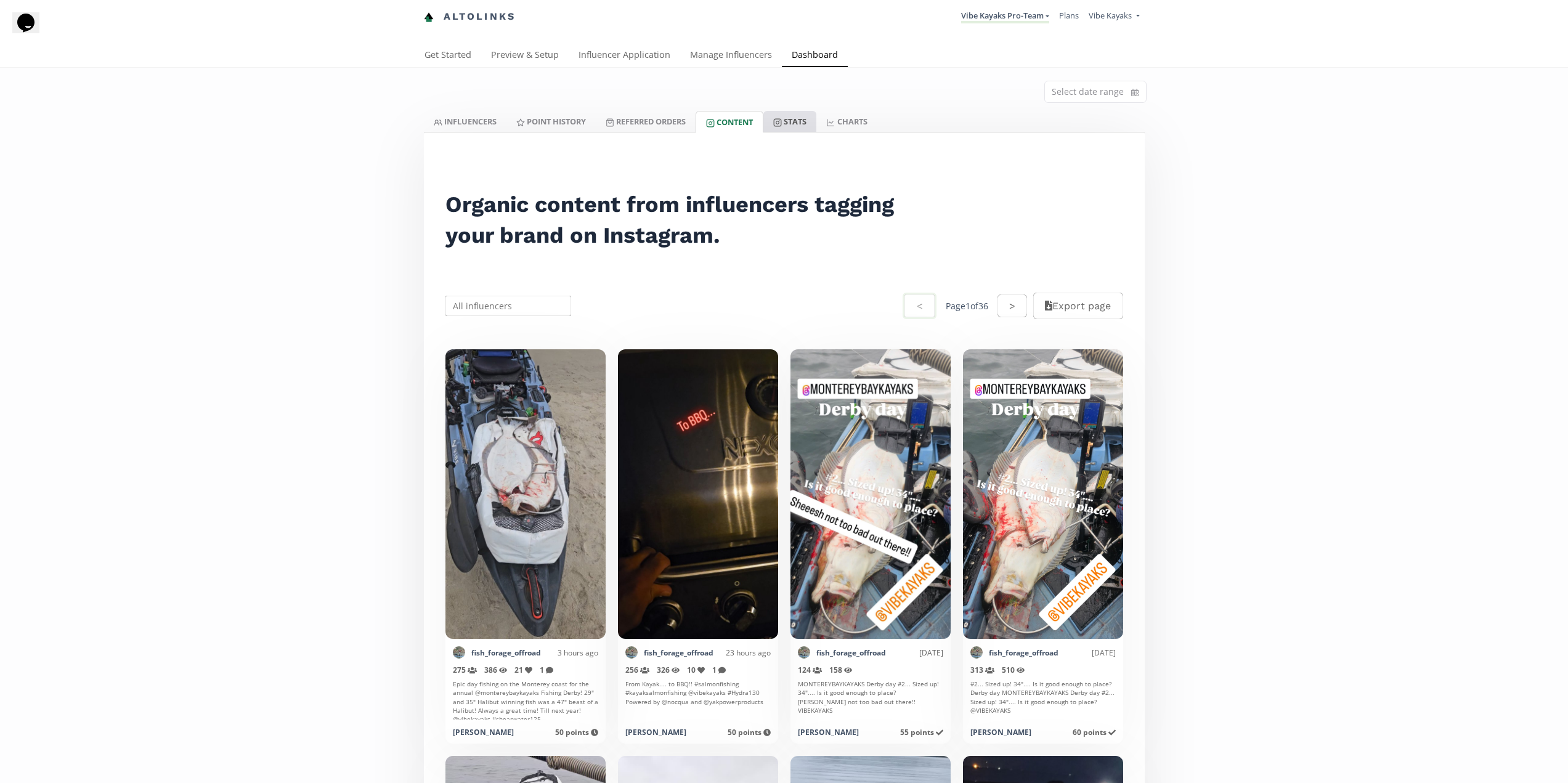
click at [805, 126] on link "Stats" at bounding box center [790, 121] width 53 height 21
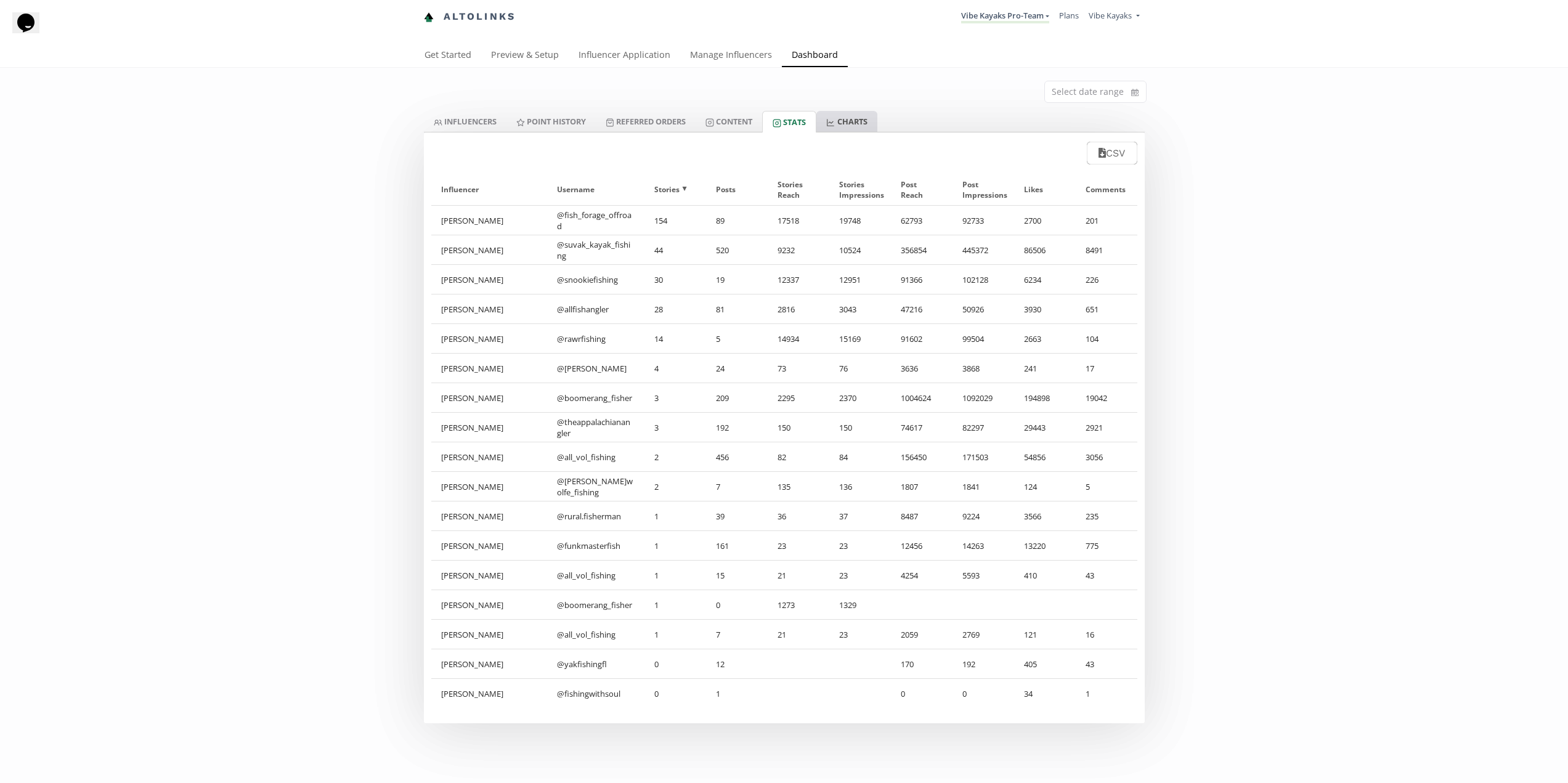
click at [877, 120] on link "CHARTS" at bounding box center [846, 121] width 61 height 21
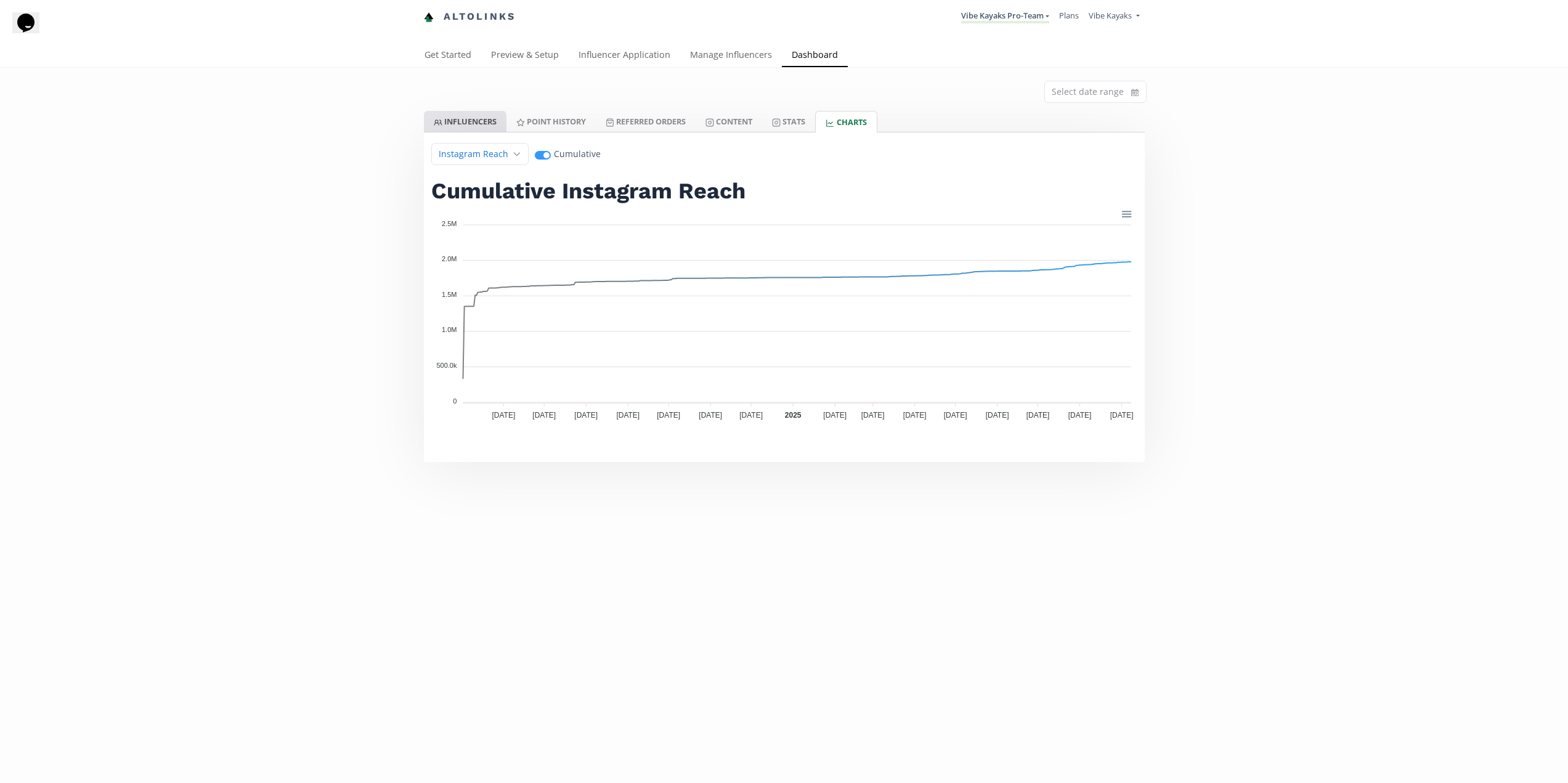
click at [479, 127] on link "INFLUENCERS" at bounding box center [465, 121] width 83 height 21
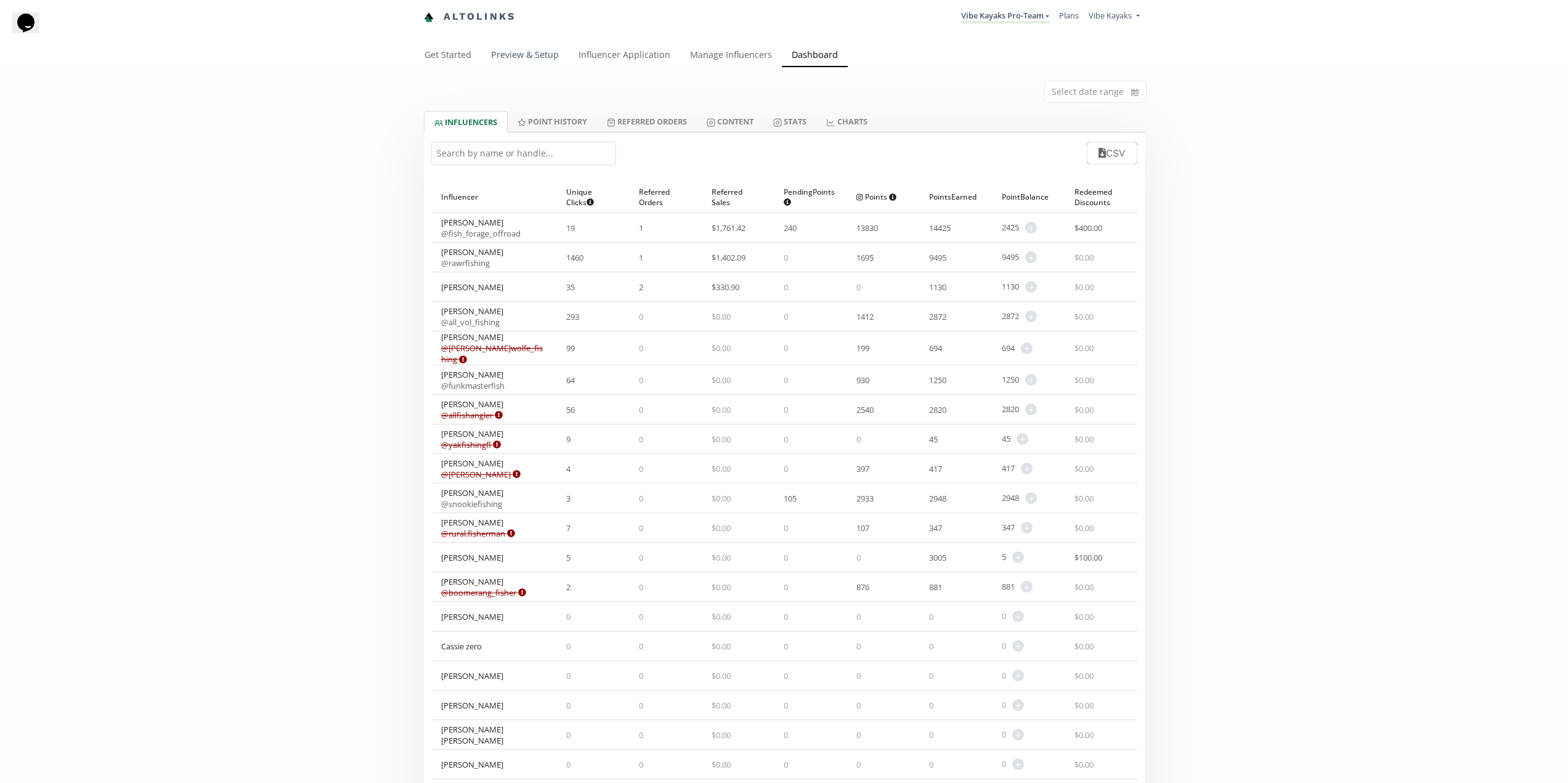
click at [521, 52] on link "Preview & Setup" at bounding box center [524, 56] width 88 height 25
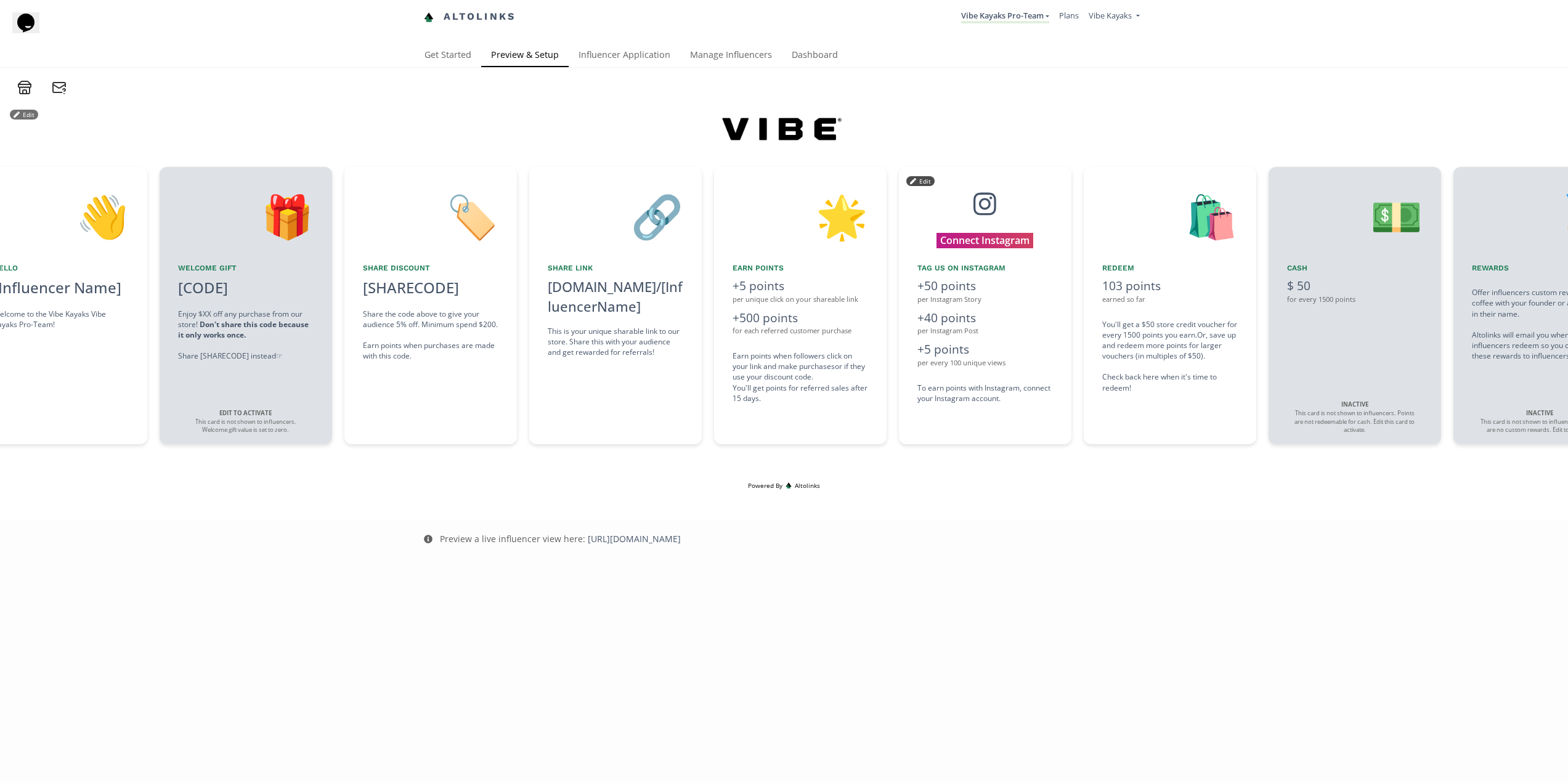
scroll to position [0, 740]
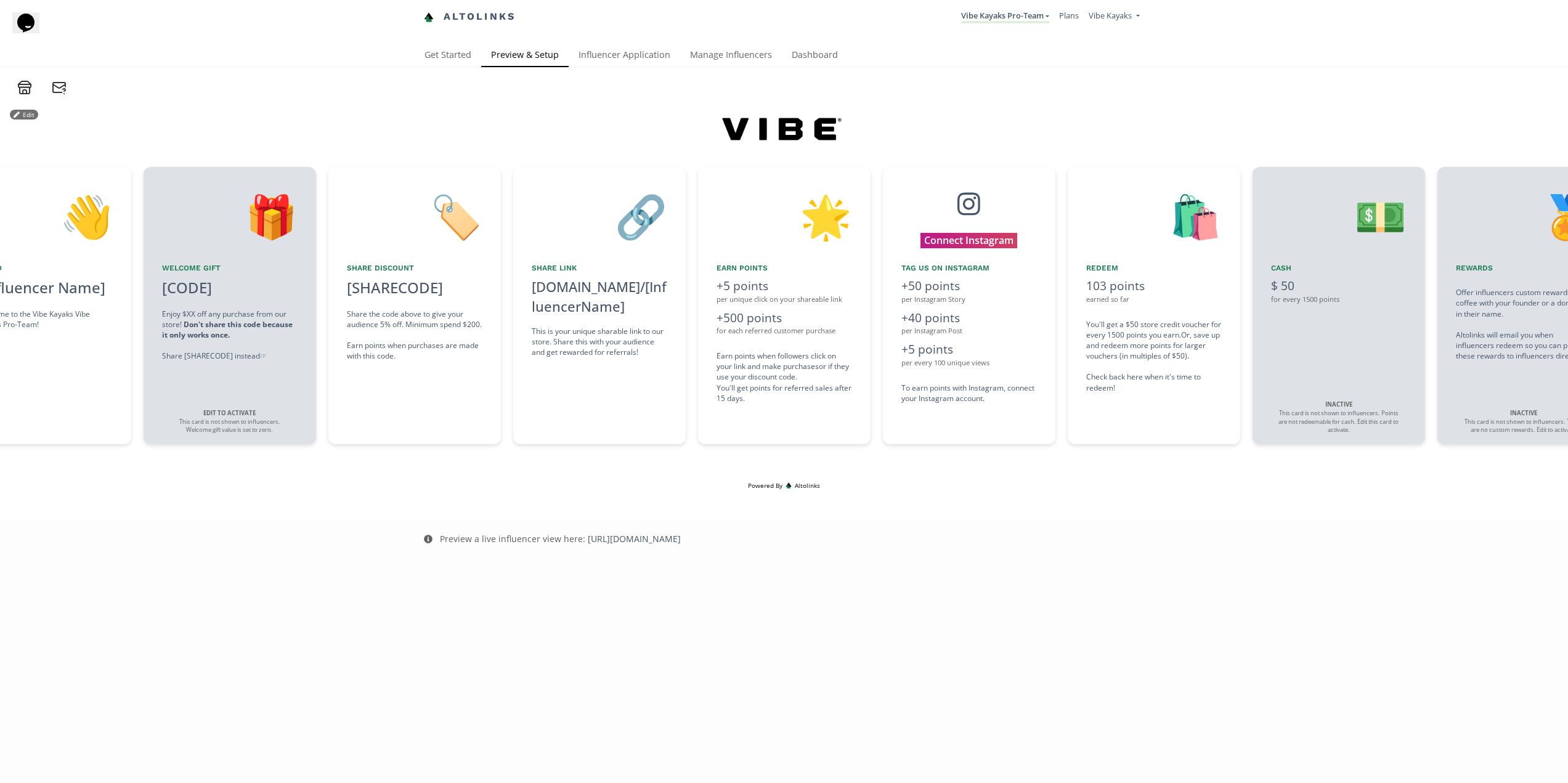
click at [1302, 477] on div "Edit 👋 Hello [Influencer Name] Welcome to the Vibe Kayaks Vibe Kayaks Pro-Team!…" at bounding box center [784, 288] width 1568 height 386
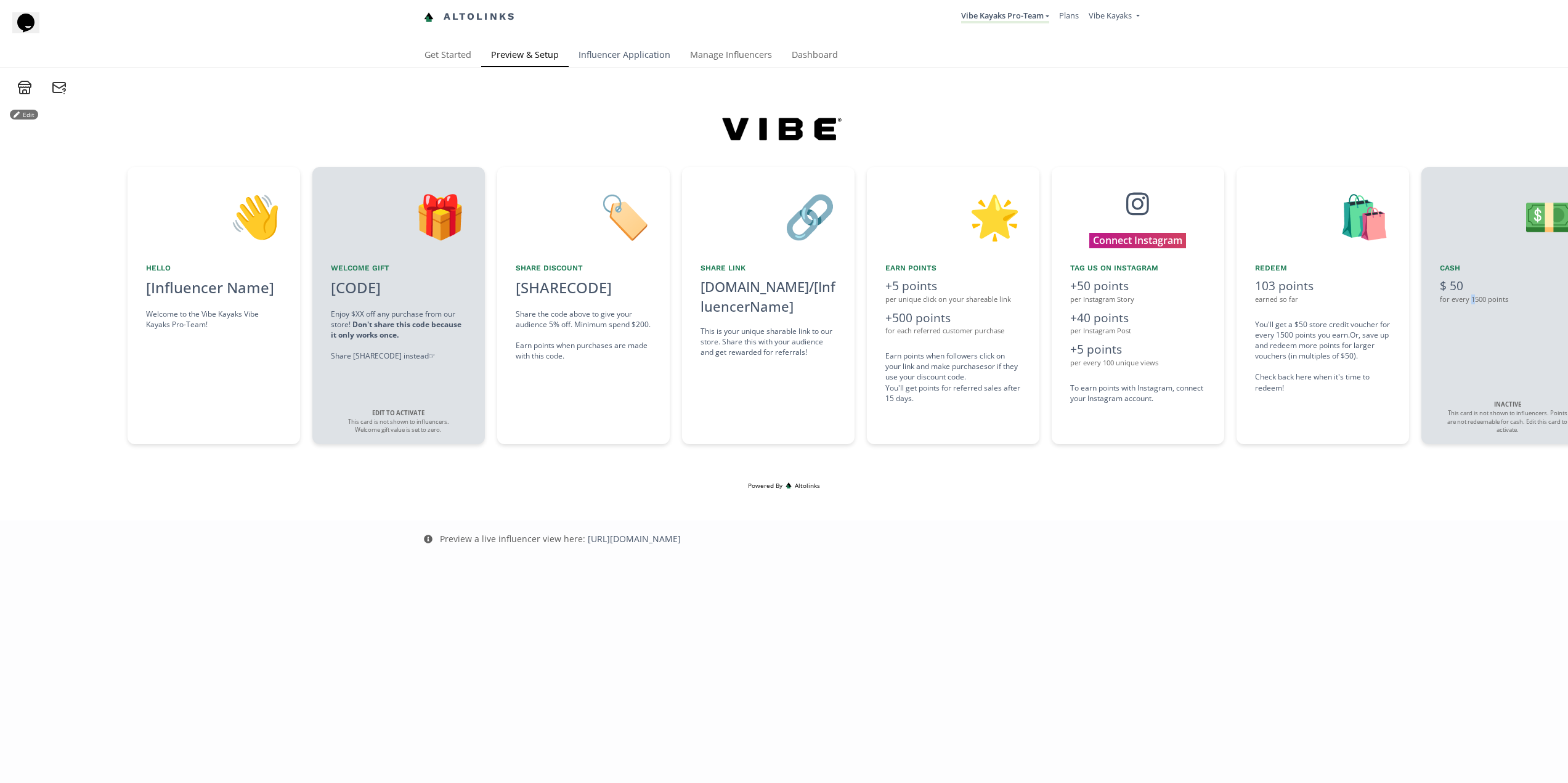
scroll to position [0, 555]
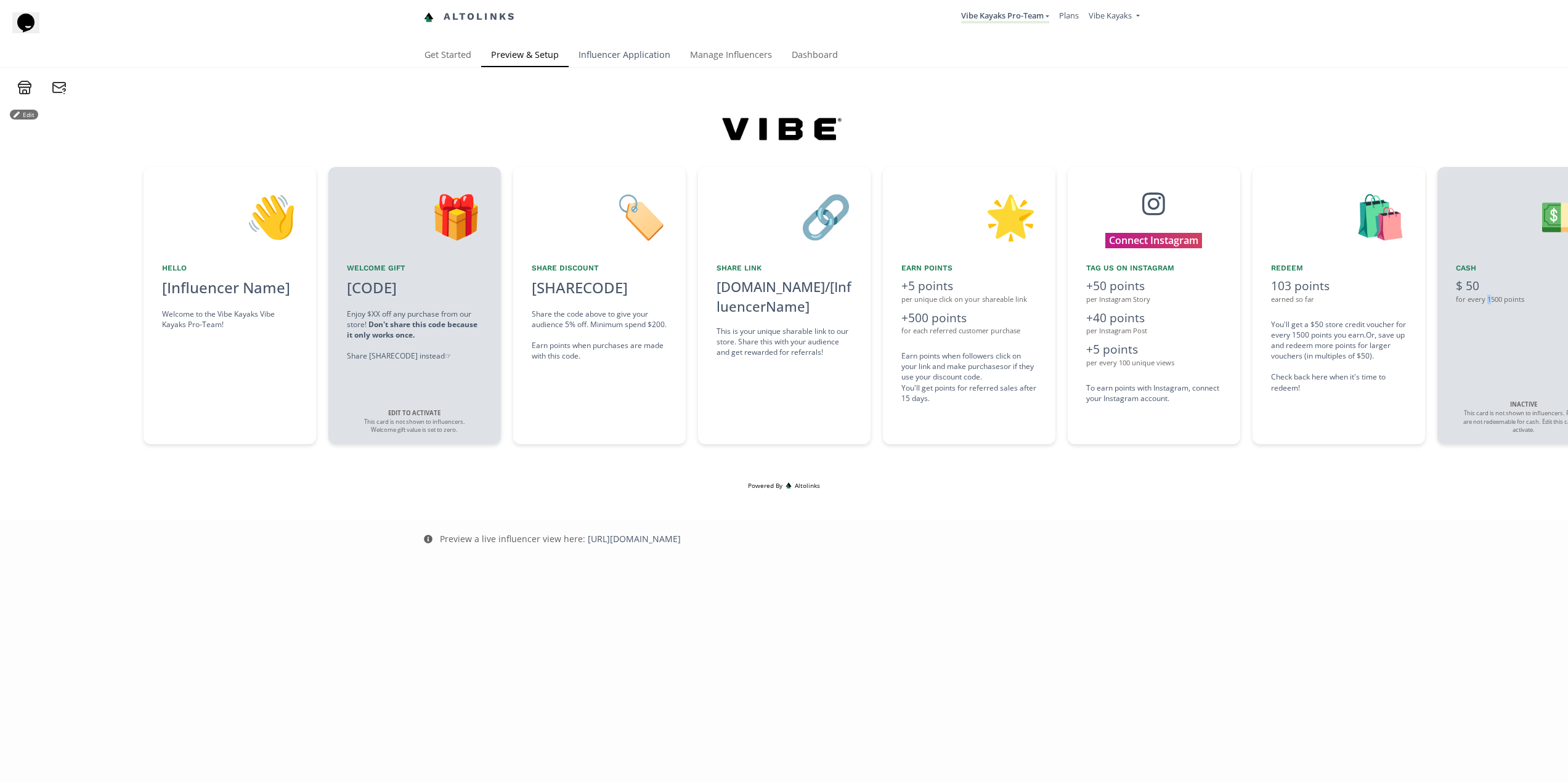
click at [642, 54] on link "Influencer Application" at bounding box center [624, 56] width 112 height 25
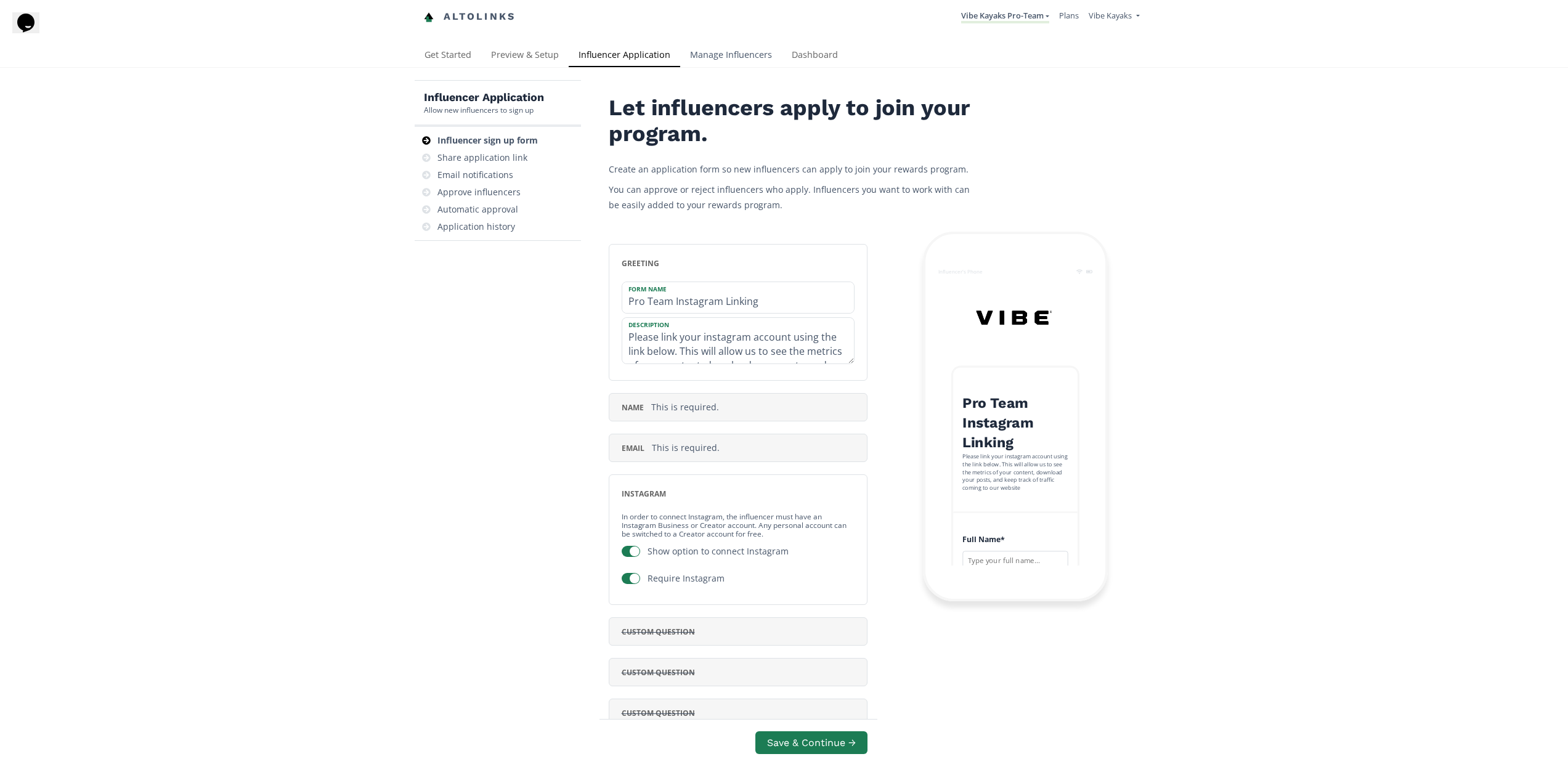
click at [735, 57] on link "Manage Influencers" at bounding box center [731, 56] width 101 height 25
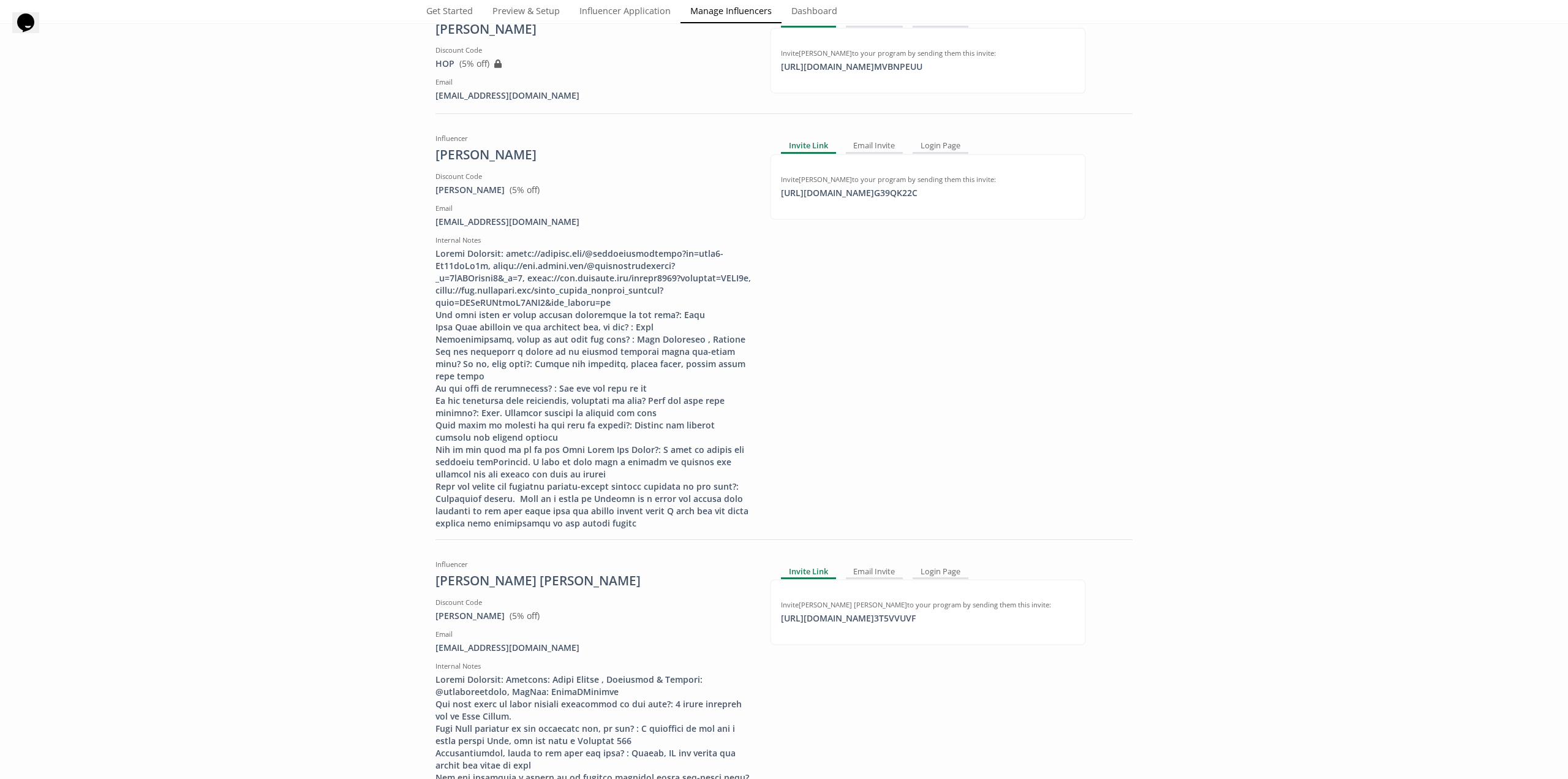
scroll to position [552, 0]
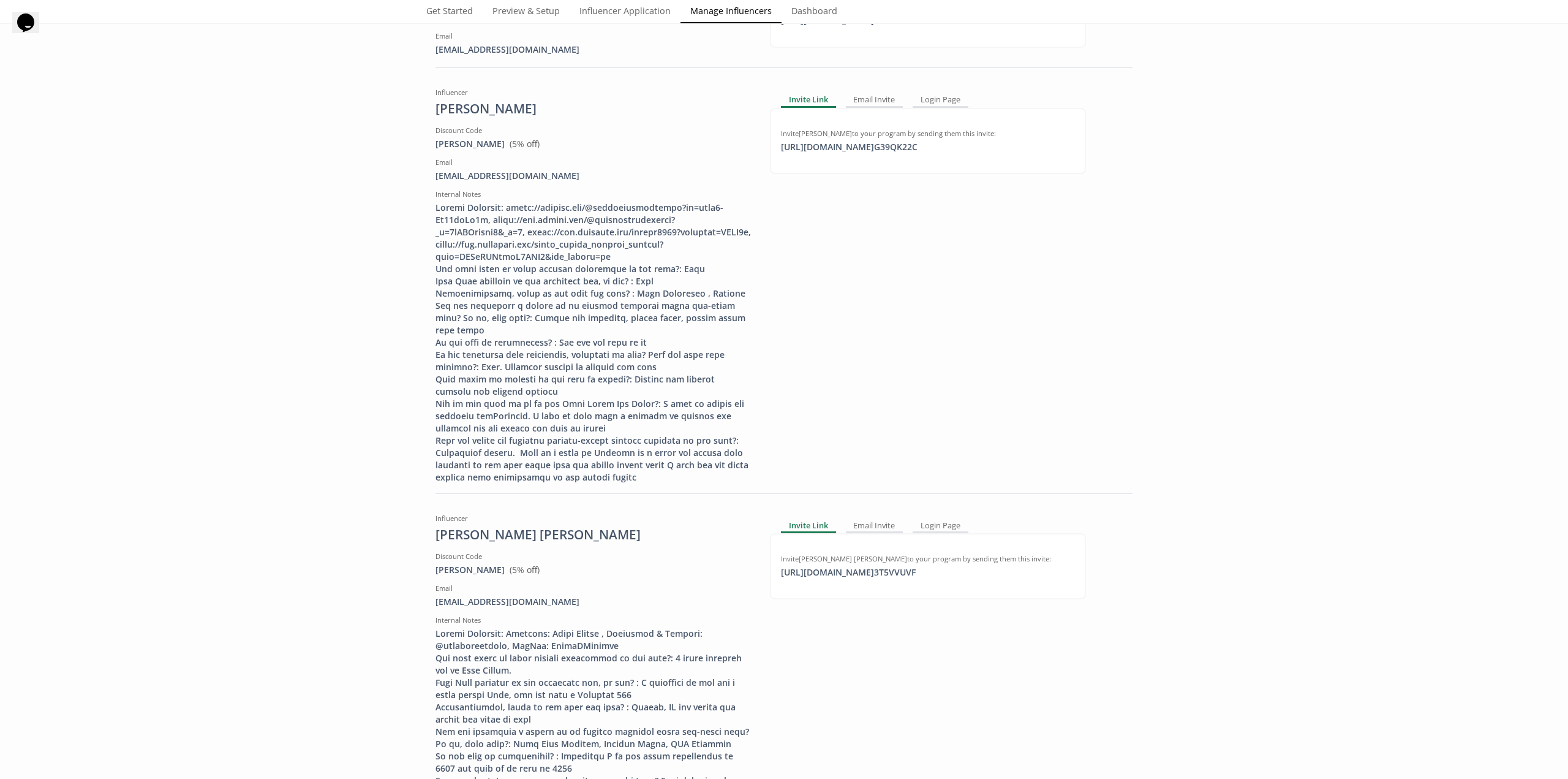
scroll to position [0, 0]
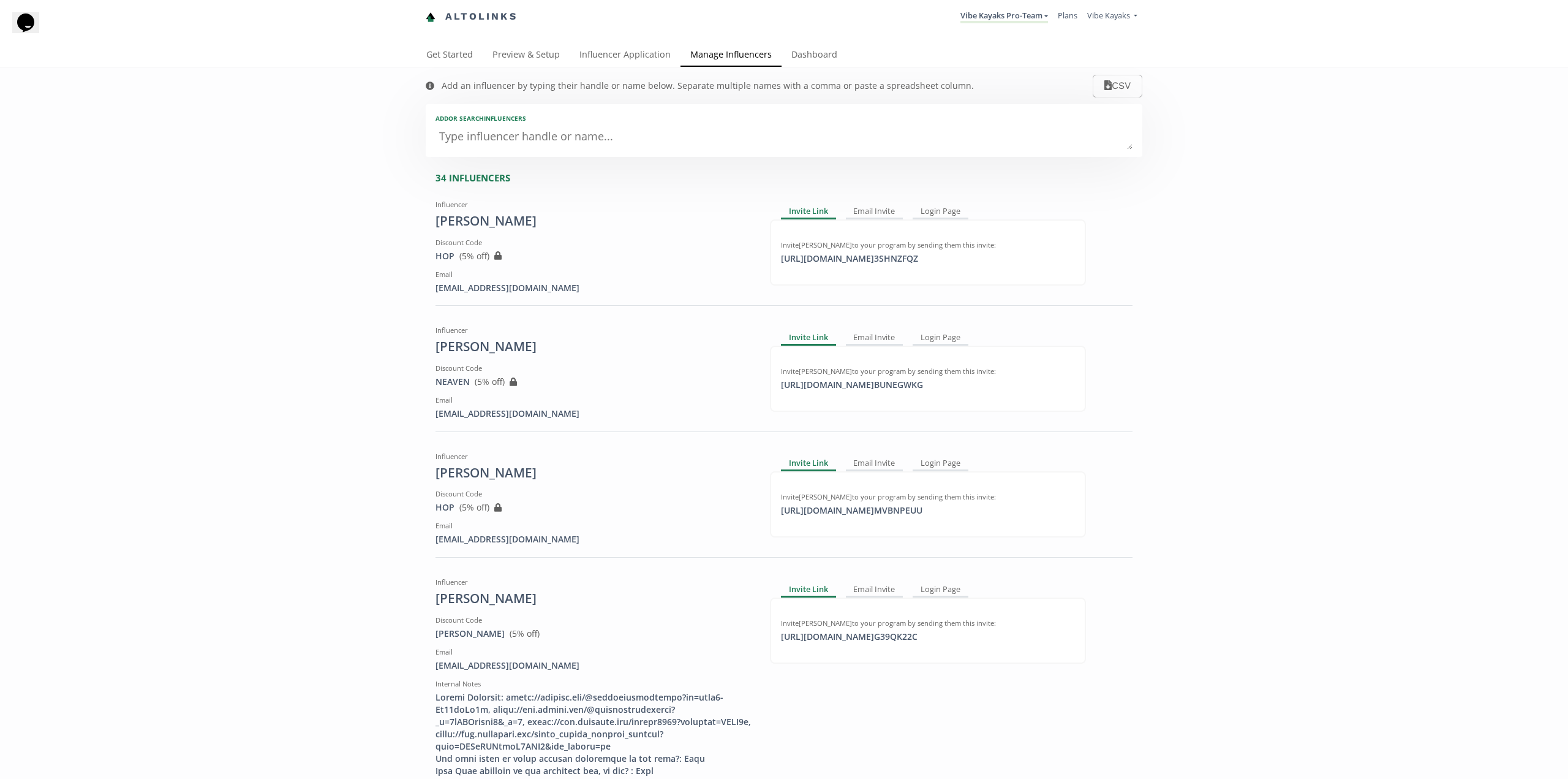
click at [460, 14] on link "Altolinks" at bounding box center [472, 16] width 92 height 20
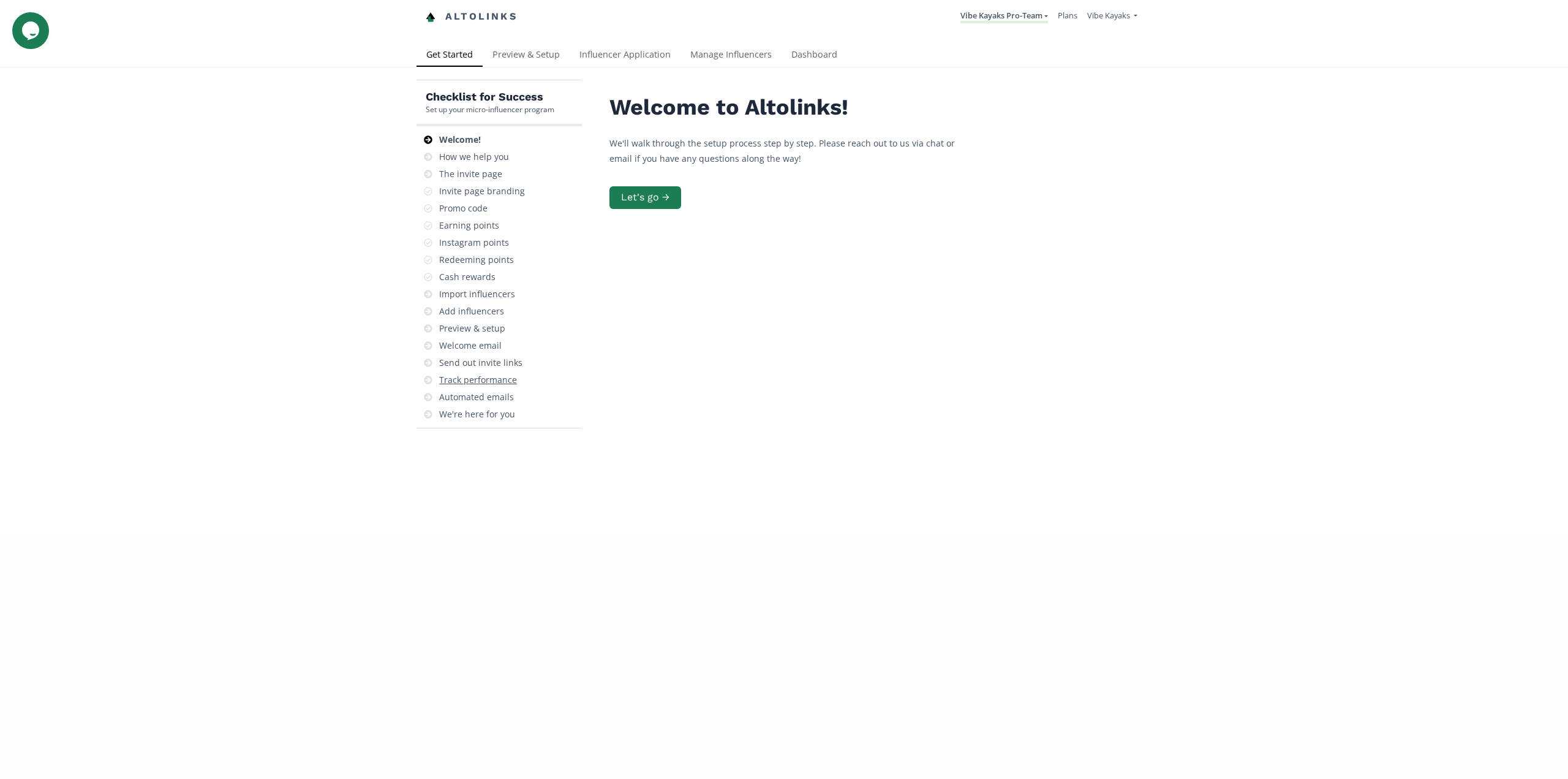
click at [466, 373] on div "Track performance" at bounding box center [499, 380] width 156 height 17
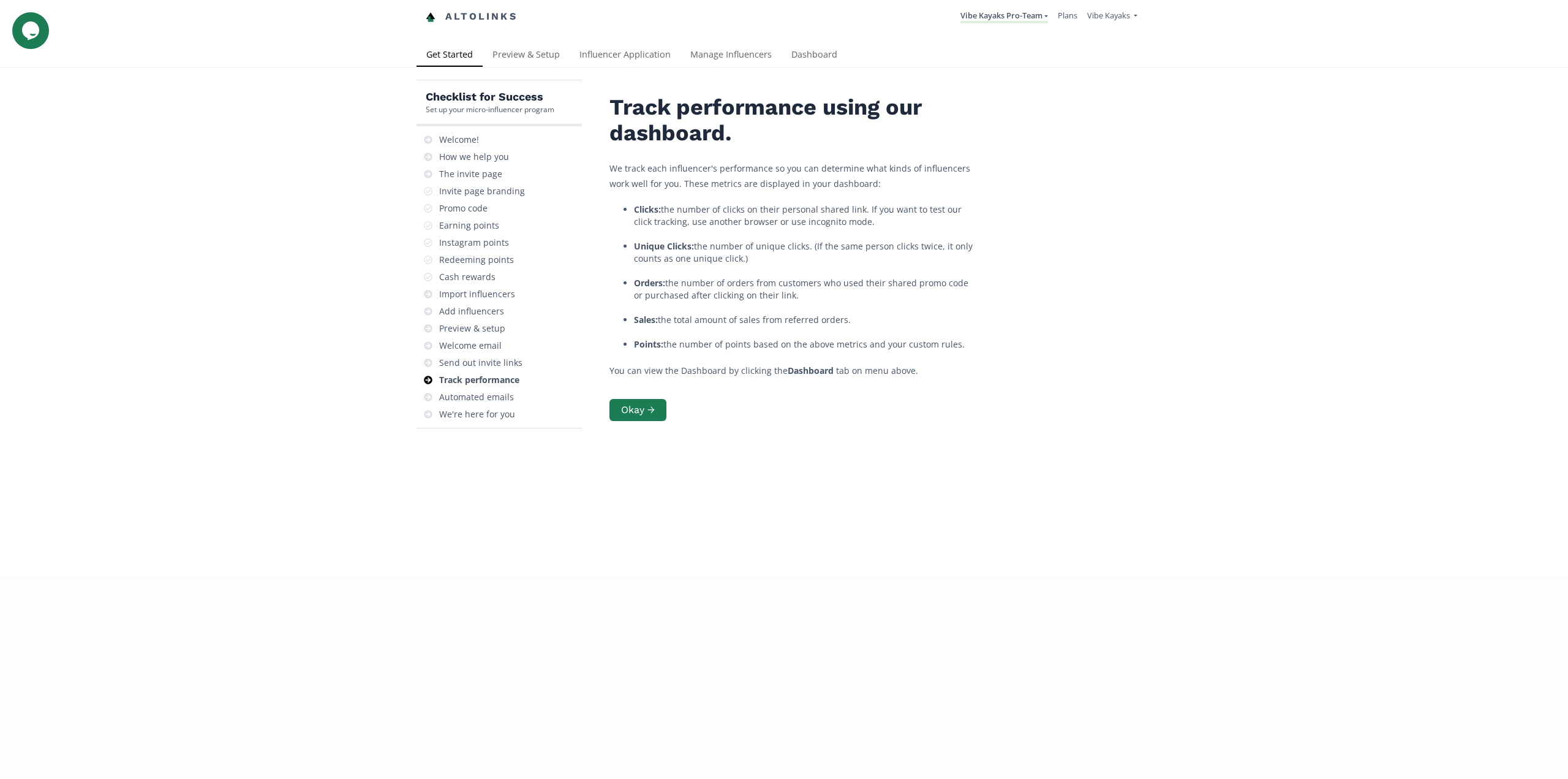
click at [302, 396] on div "Checklist for Success Set up your micro-influencer program Welcome! How we help…" at bounding box center [784, 321] width 1568 height 509
click at [1364, 651] on div "Checklist for Success Set up your micro-influencer program Welcome! How we help…" at bounding box center [784, 456] width 1568 height 779
click at [831, 579] on div "Checklist for Success Set up your micro-influencer program Welcome! How we help…" at bounding box center [784, 456] width 1568 height 779
